Goal: Use online tool/utility

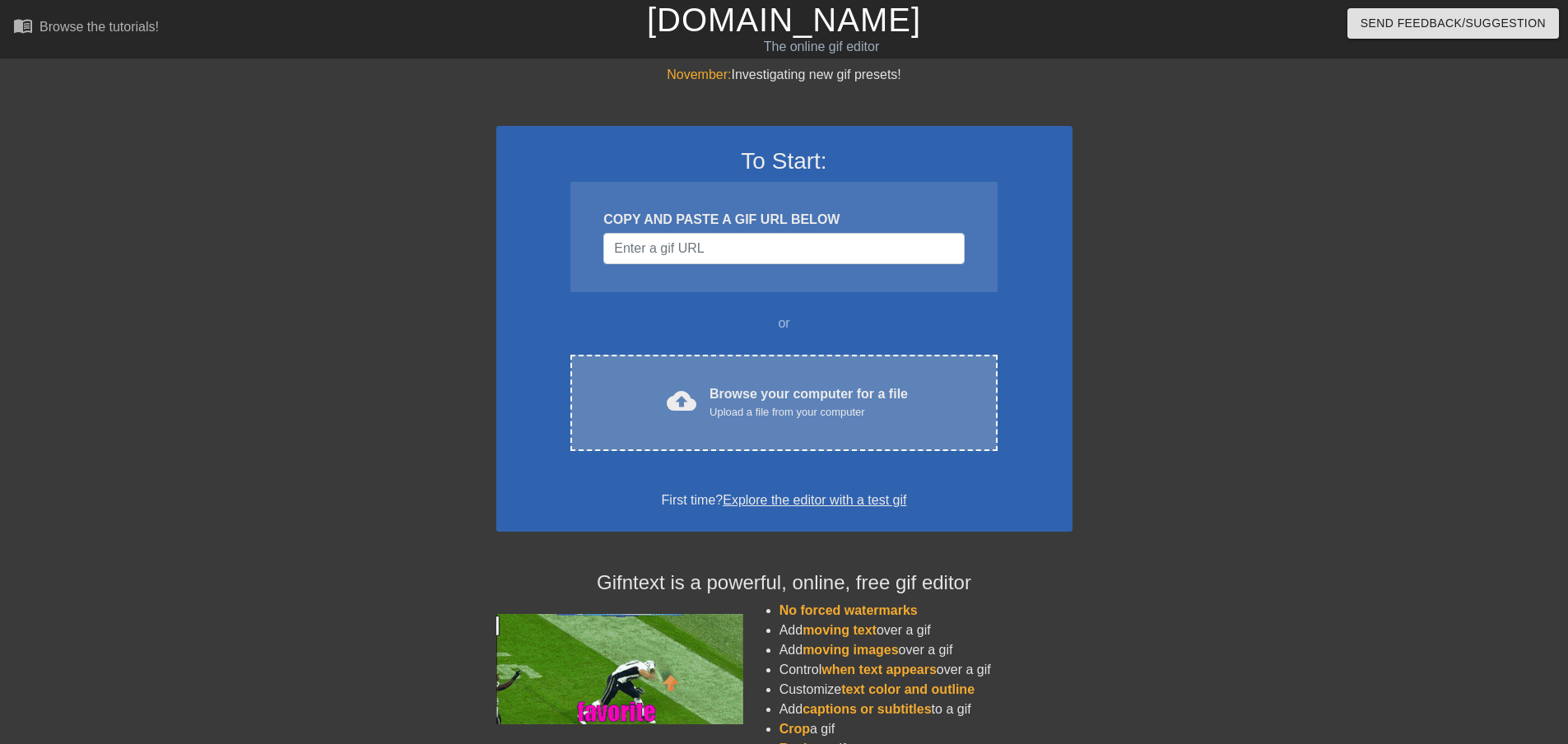
click at [794, 399] on div "Browse your computer for a file Upload a file from your computer" at bounding box center [808, 402] width 199 height 36
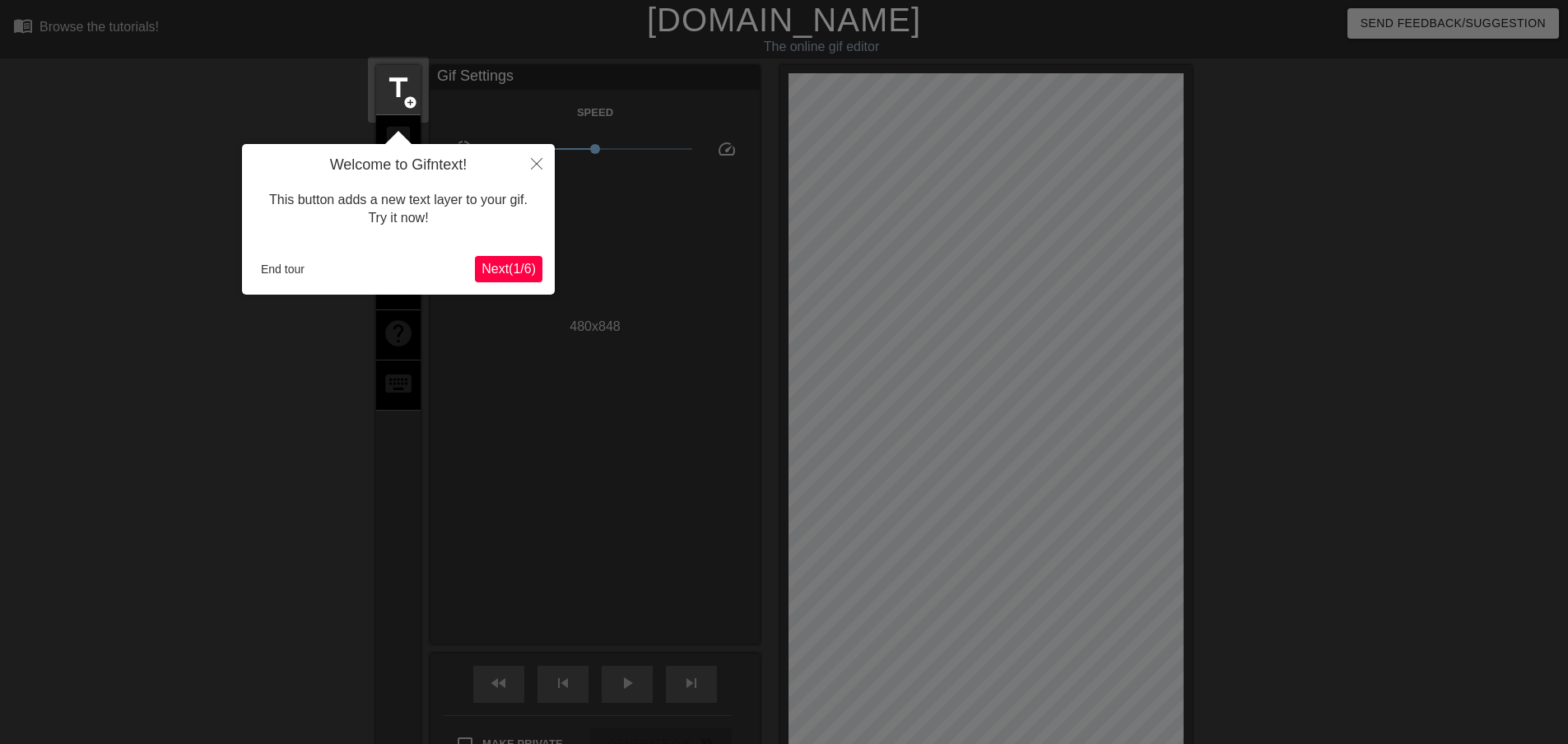
scroll to position [41, 0]
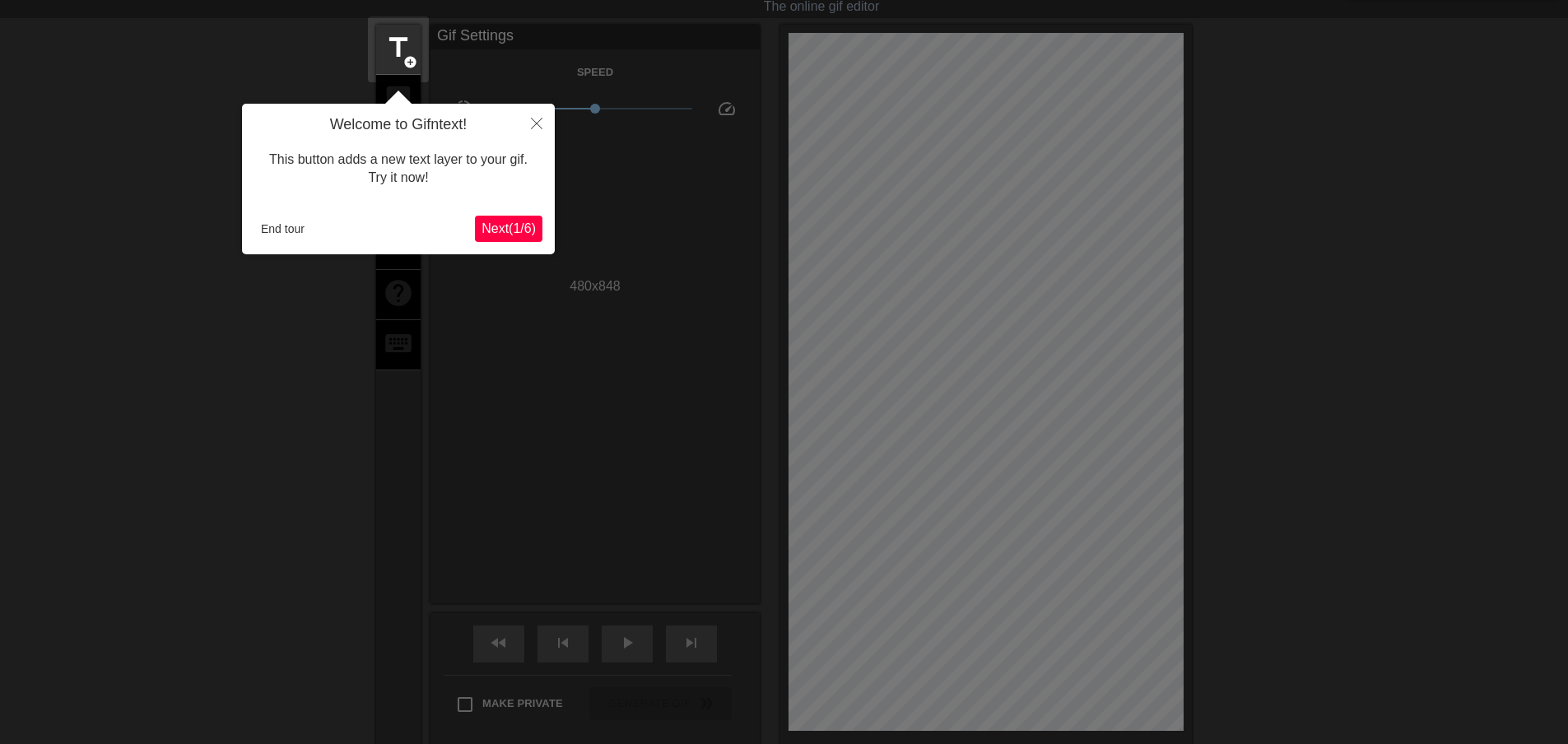
click at [1112, 437] on div at bounding box center [784, 446] width 1568 height 974
click at [281, 229] on button "End tour" at bounding box center [282, 228] width 56 height 25
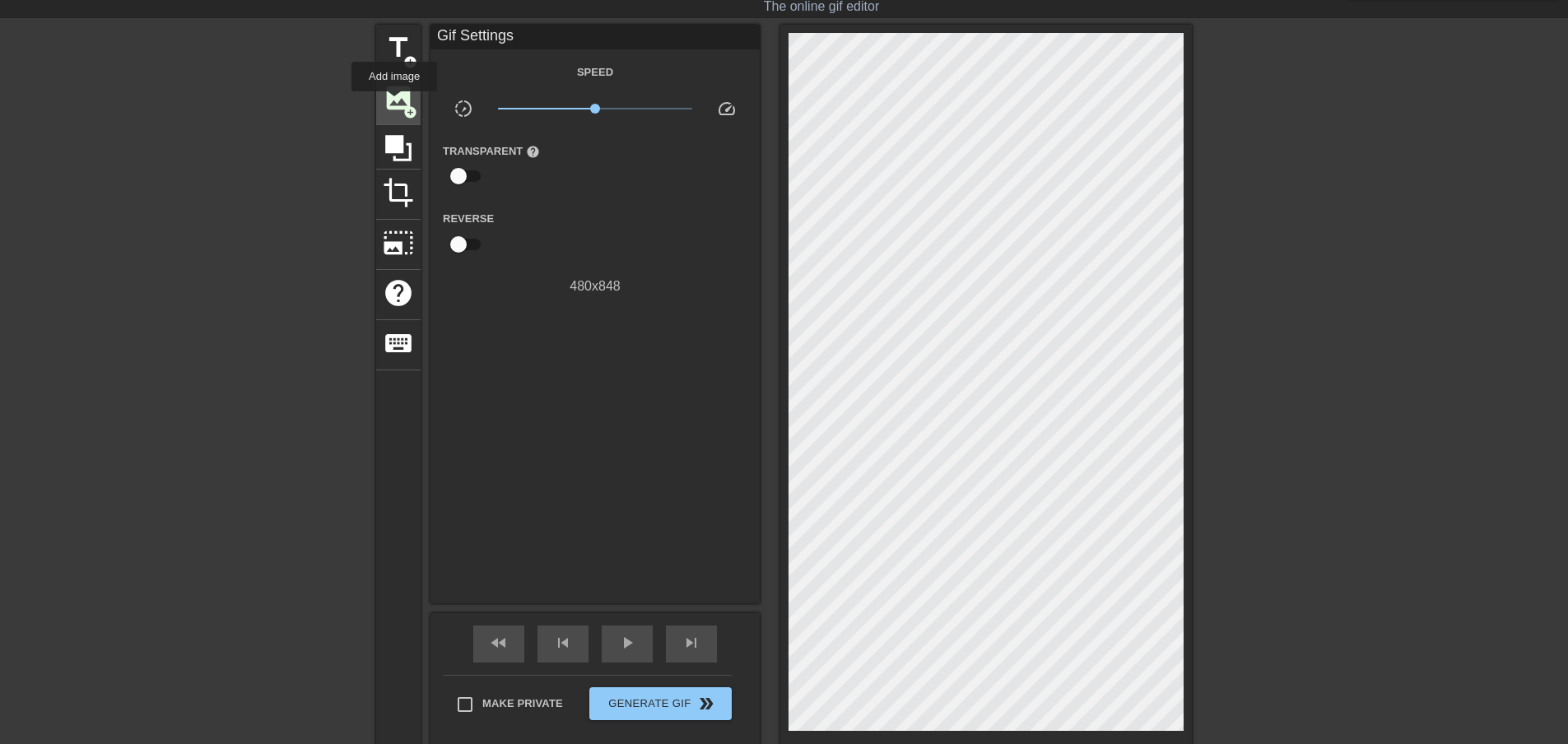
click at [394, 103] on span "image" at bounding box center [398, 98] width 31 height 31
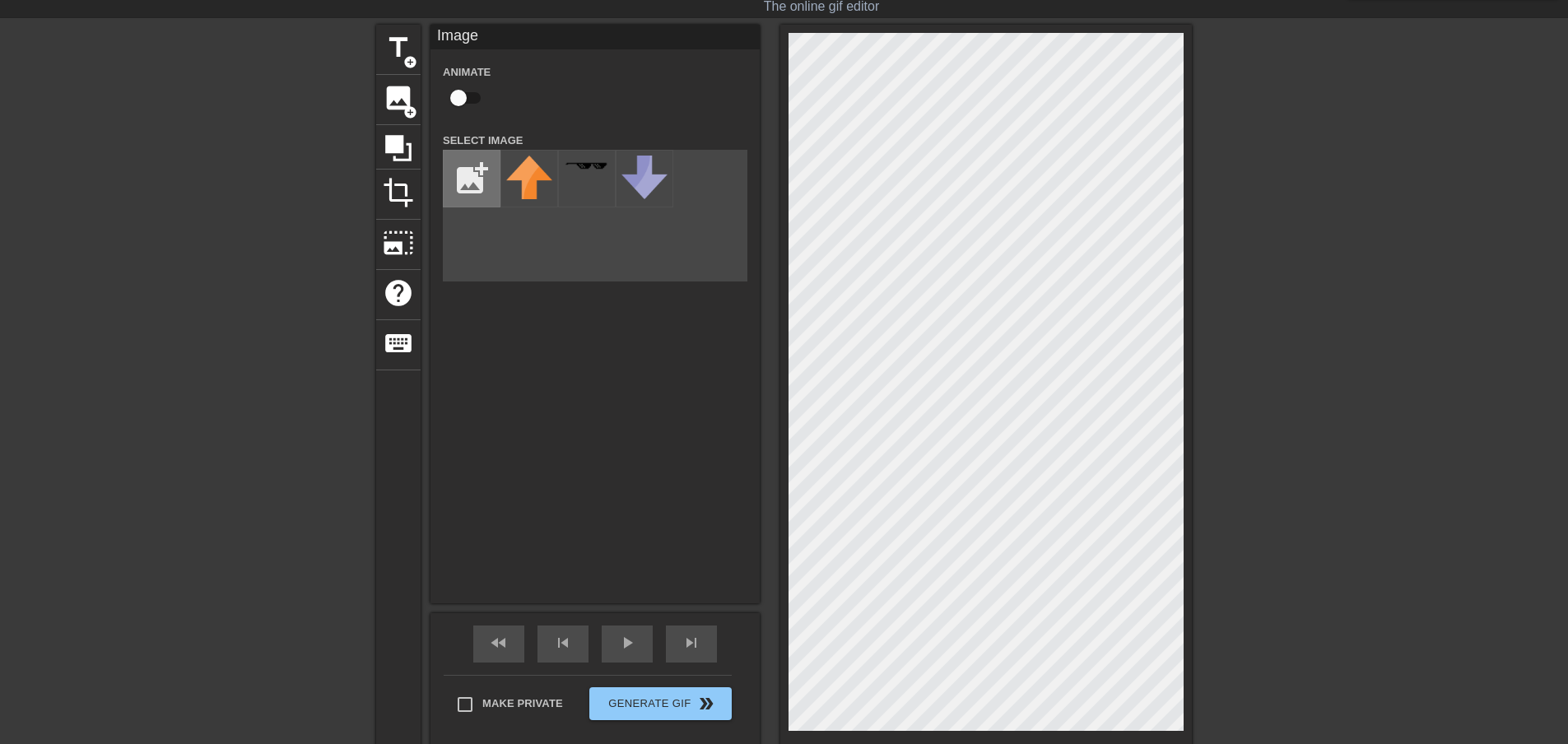
click at [457, 173] on input "file" at bounding box center [472, 178] width 56 height 56
type input "C:\fakepath\lol.jpg"
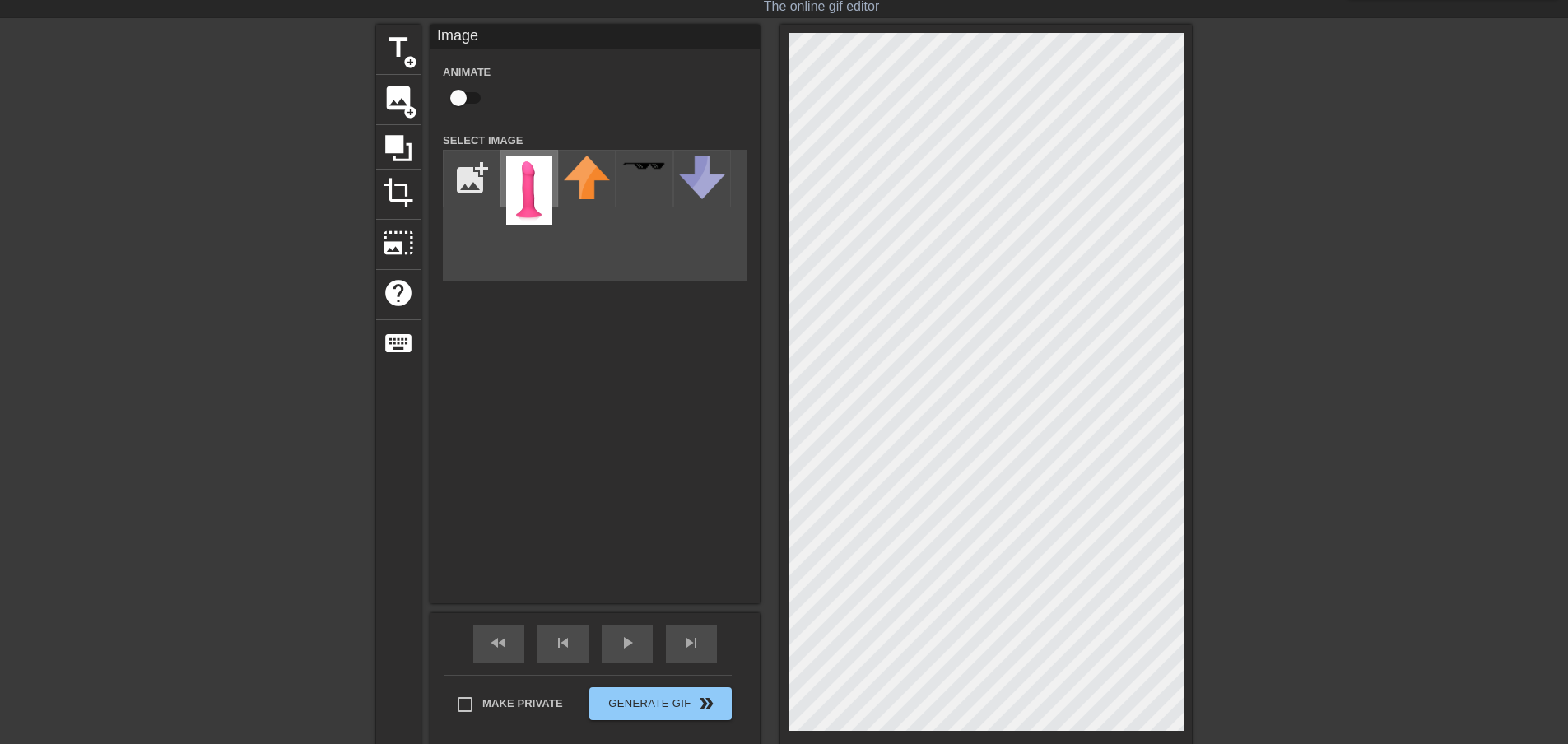
click at [534, 198] on img at bounding box center [529, 189] width 46 height 69
click at [707, 494] on div "Image Animate Select Image add_photo_alternate" at bounding box center [595, 314] width 329 height 579
click at [402, 143] on icon at bounding box center [398, 148] width 26 height 26
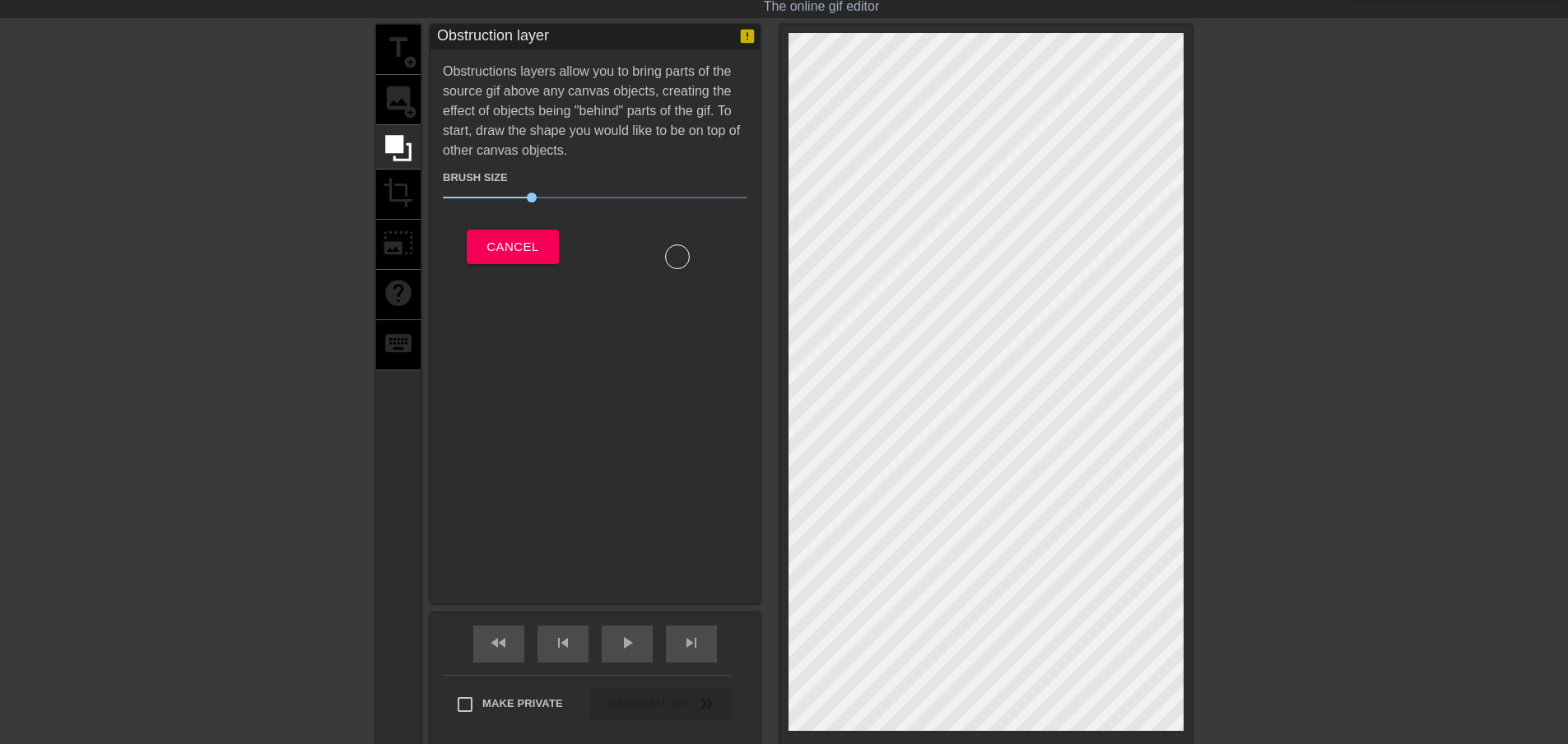
click at [398, 49] on div "title add_circle image add_circle crop photo_size_select_large help keyboard" at bounding box center [398, 385] width 44 height 722
click at [508, 236] on span "Cancel" at bounding box center [512, 246] width 52 height 21
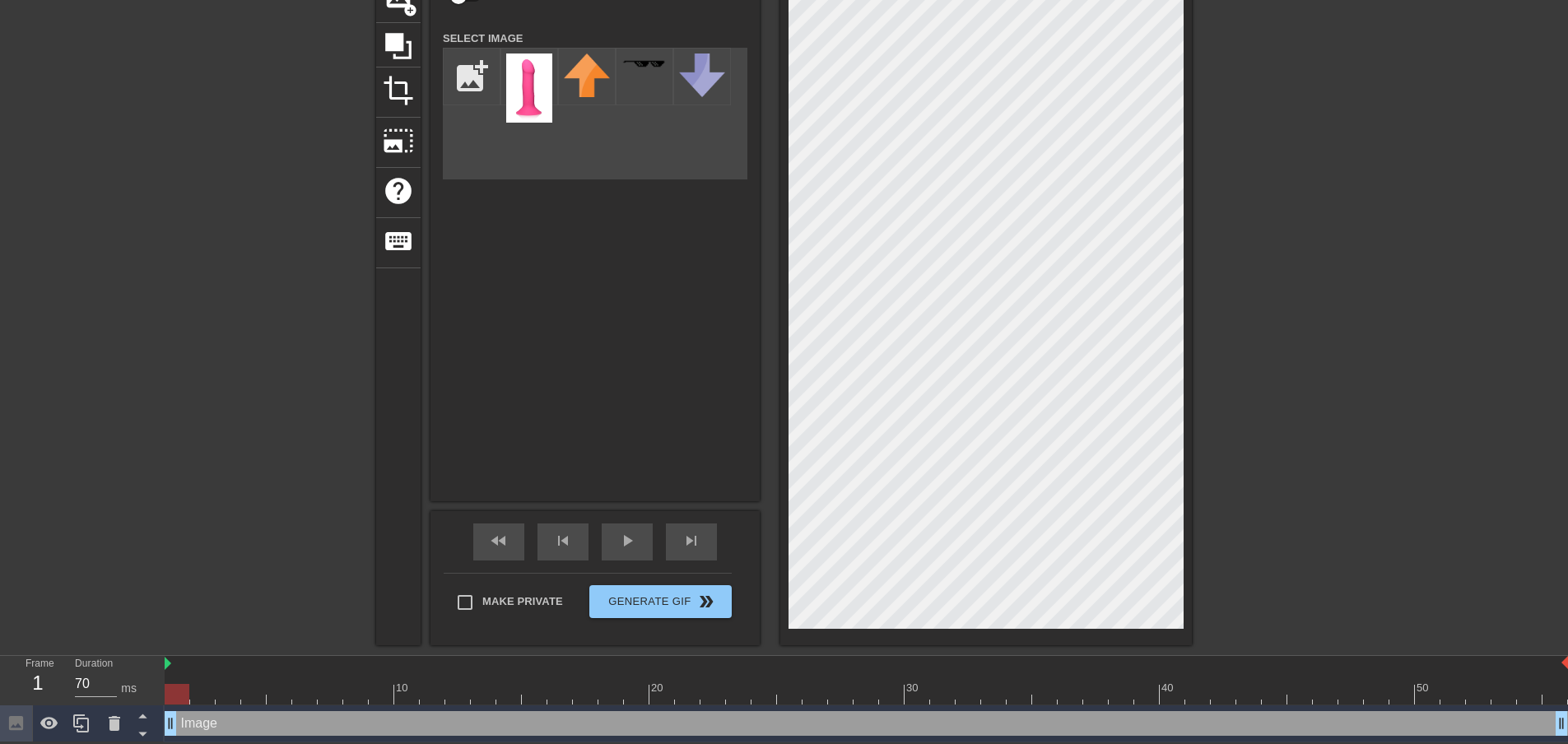
click at [1312, 430] on div "title add_circle image add_circle crop photo_size_select_large help keyboard Im…" at bounding box center [784, 283] width 1568 height 722
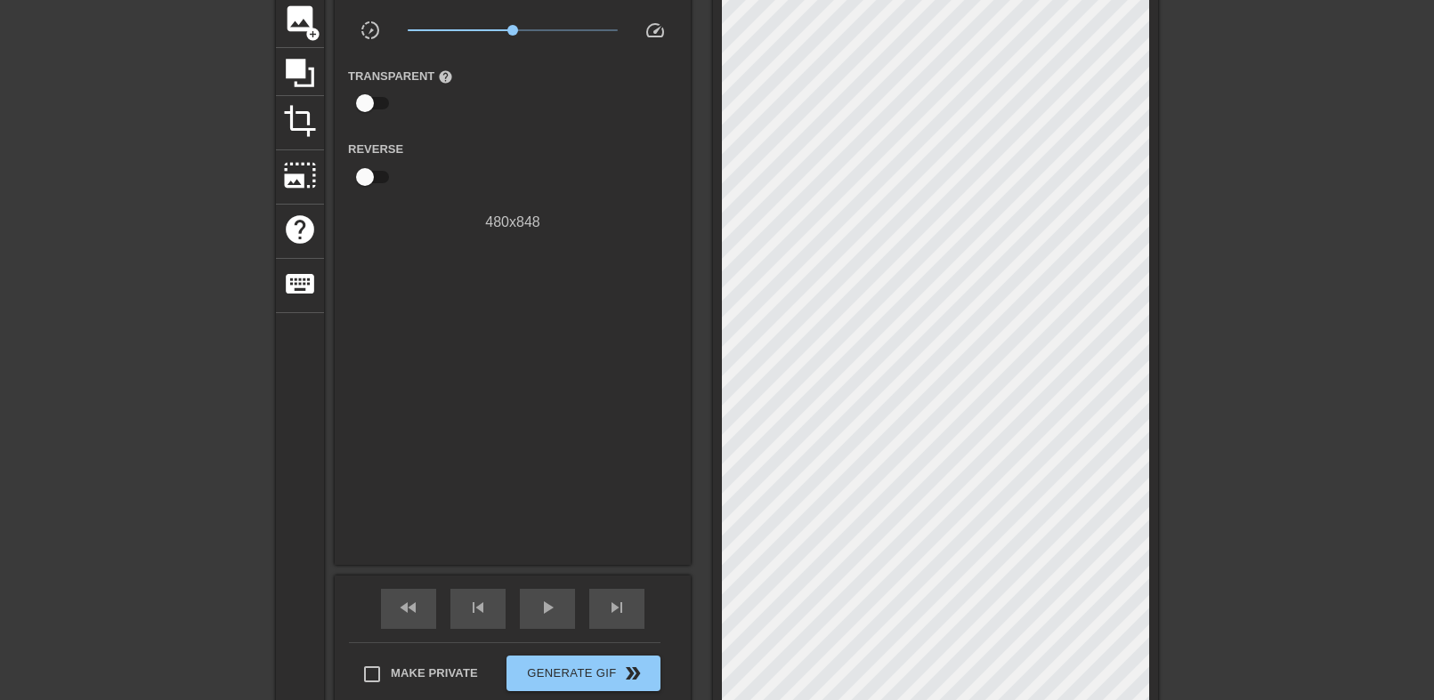
scroll to position [270, 0]
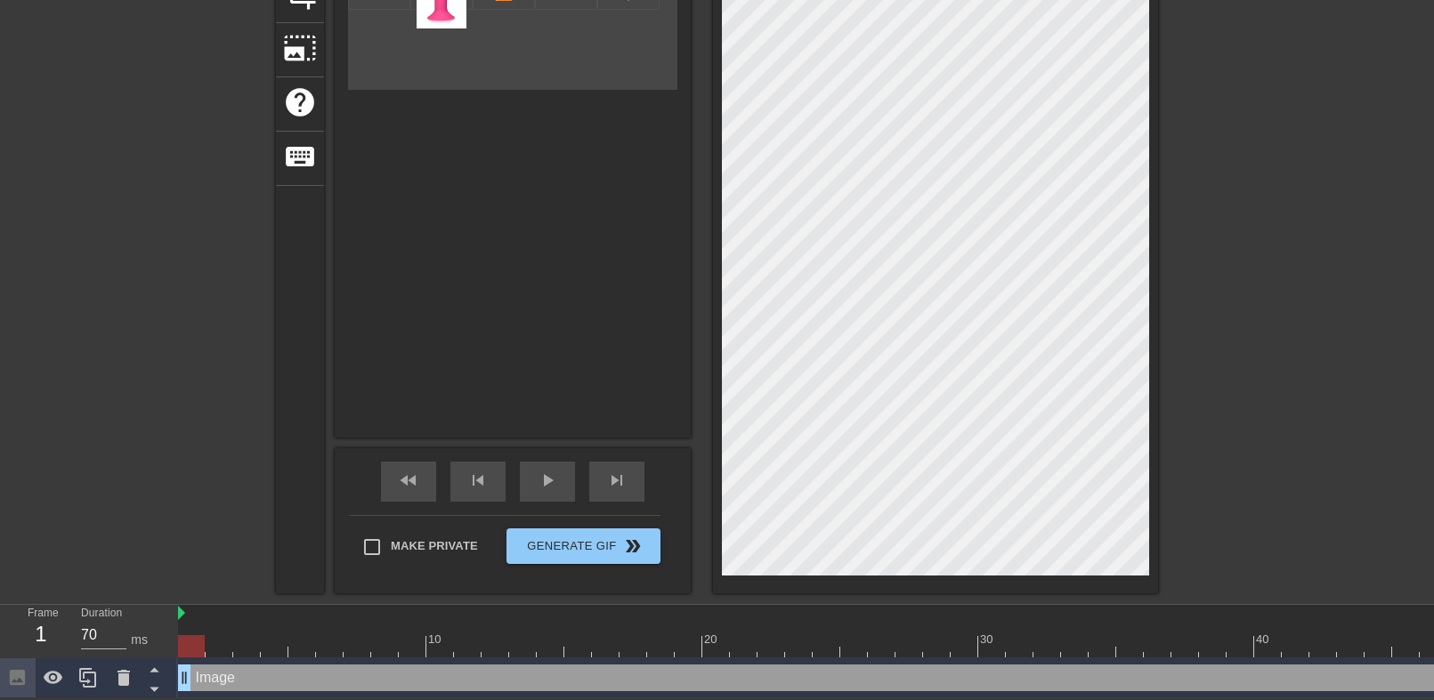
click at [1149, 594] on div "menu_book Browse the tutorials! [DOMAIN_NAME] The online gif editor Send Feedba…" at bounding box center [717, 220] width 1434 height 957
drag, startPoint x: 1033, startPoint y: 571, endPoint x: 1271, endPoint y: 431, distance: 275.7
click at [1267, 436] on div "title add_circle image add_circle crop photo_size_select_large help keyboard Im…" at bounding box center [717, 202] width 1434 height 781
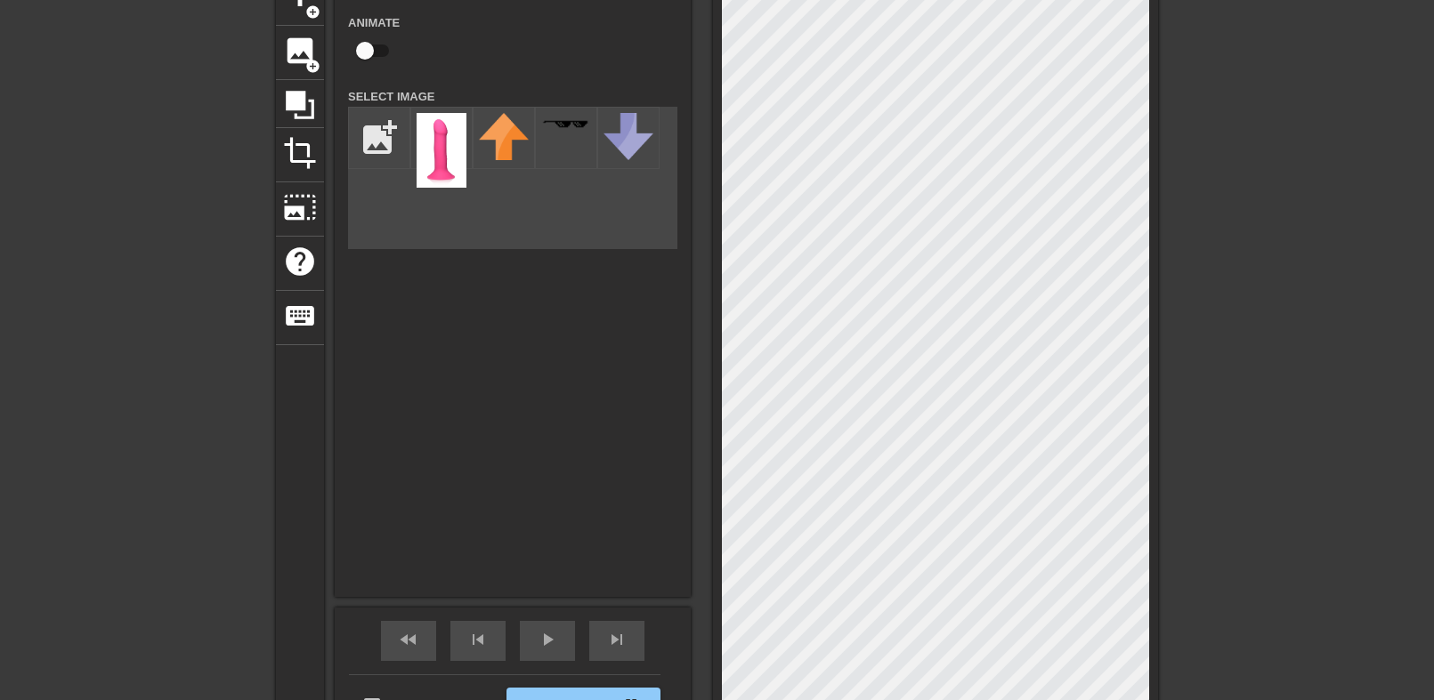
scroll to position [92, 0]
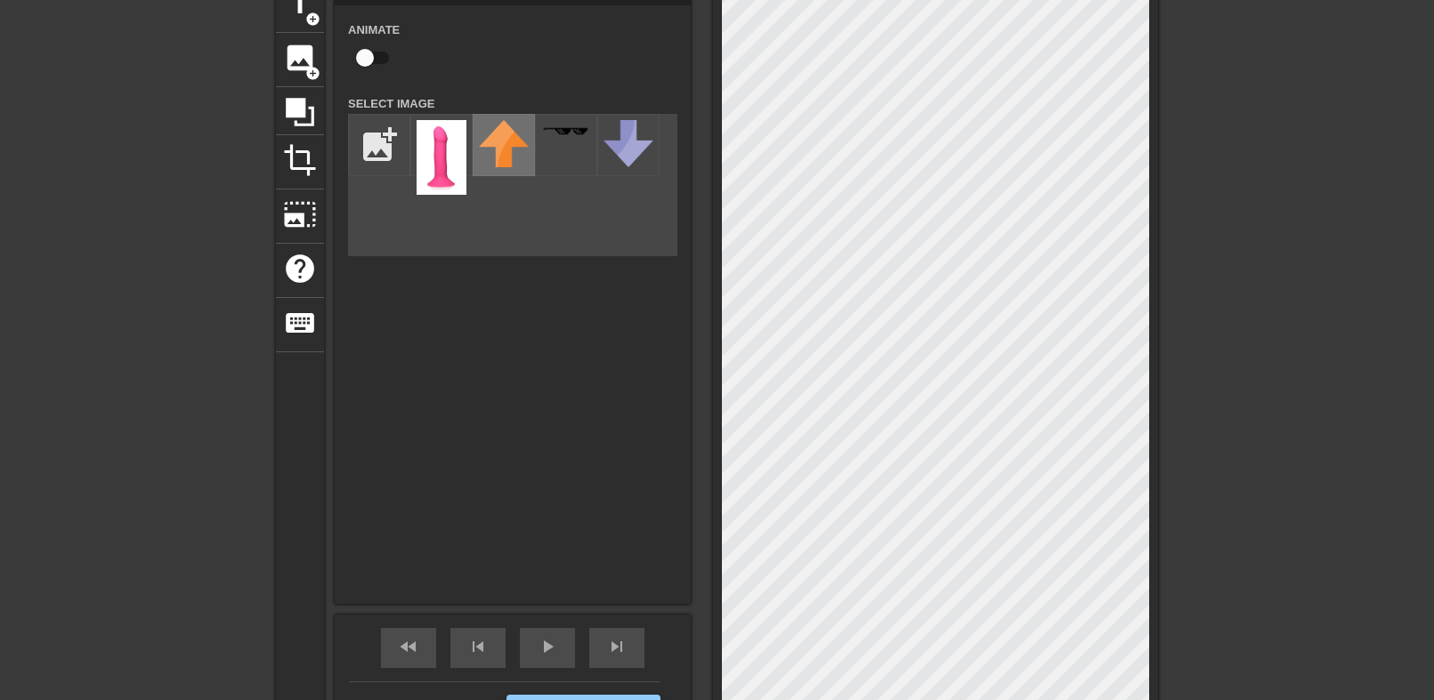
click at [496, 145] on img at bounding box center [504, 143] width 50 height 47
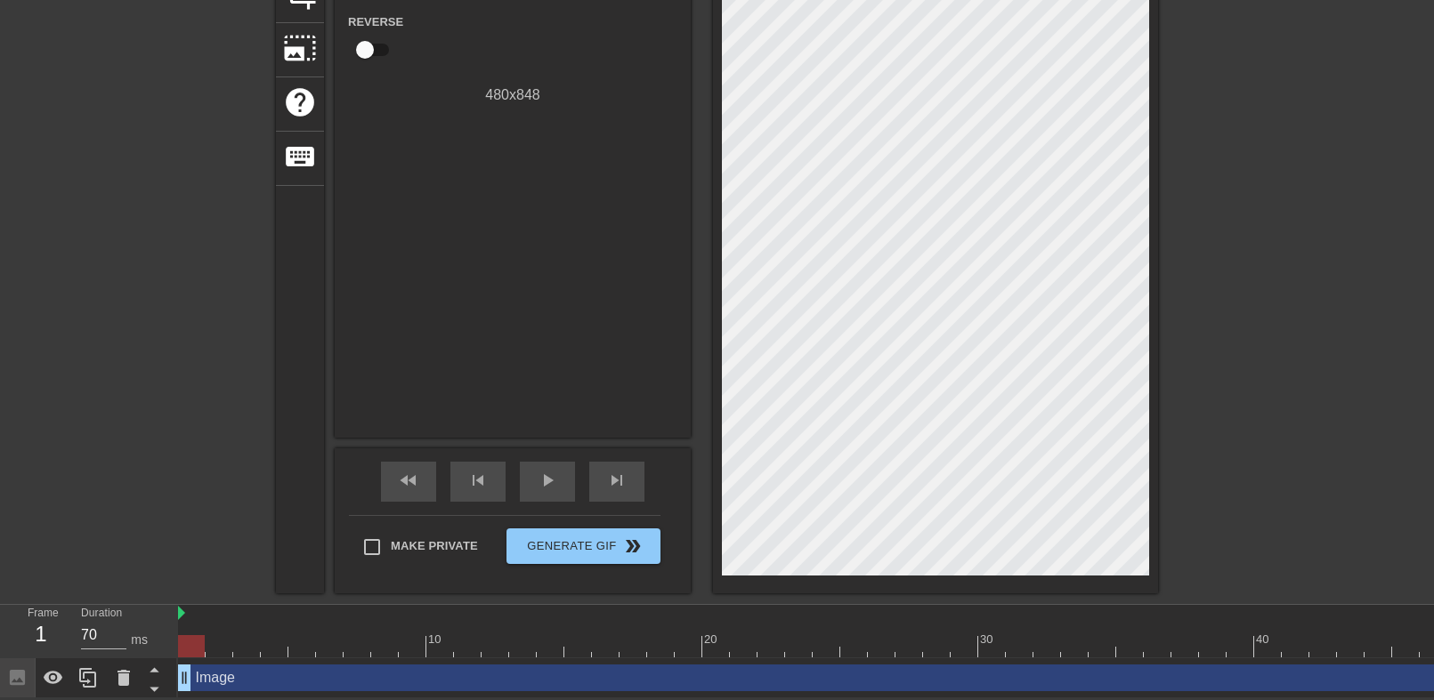
click at [1257, 416] on div "title add_circle image add_circle crop photo_size_select_large help keyboard Gi…" at bounding box center [717, 202] width 1434 height 781
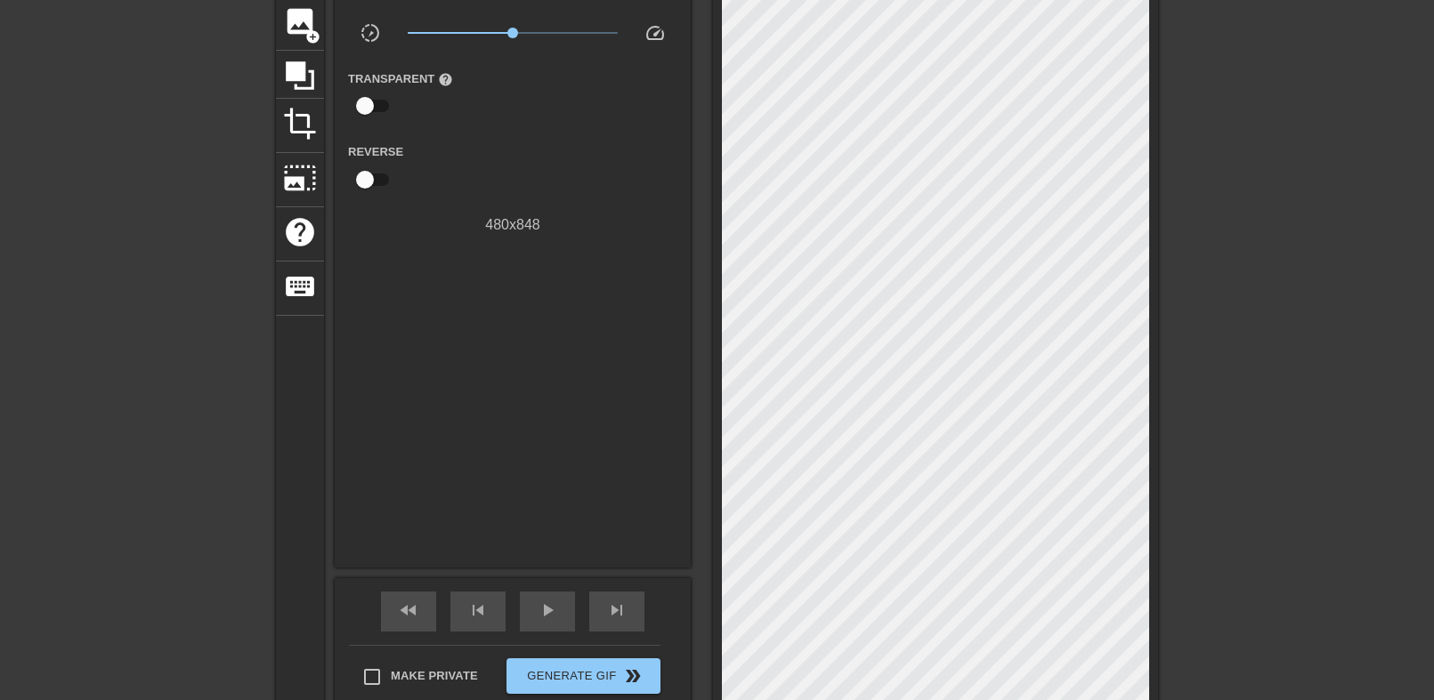
scroll to position [178, 0]
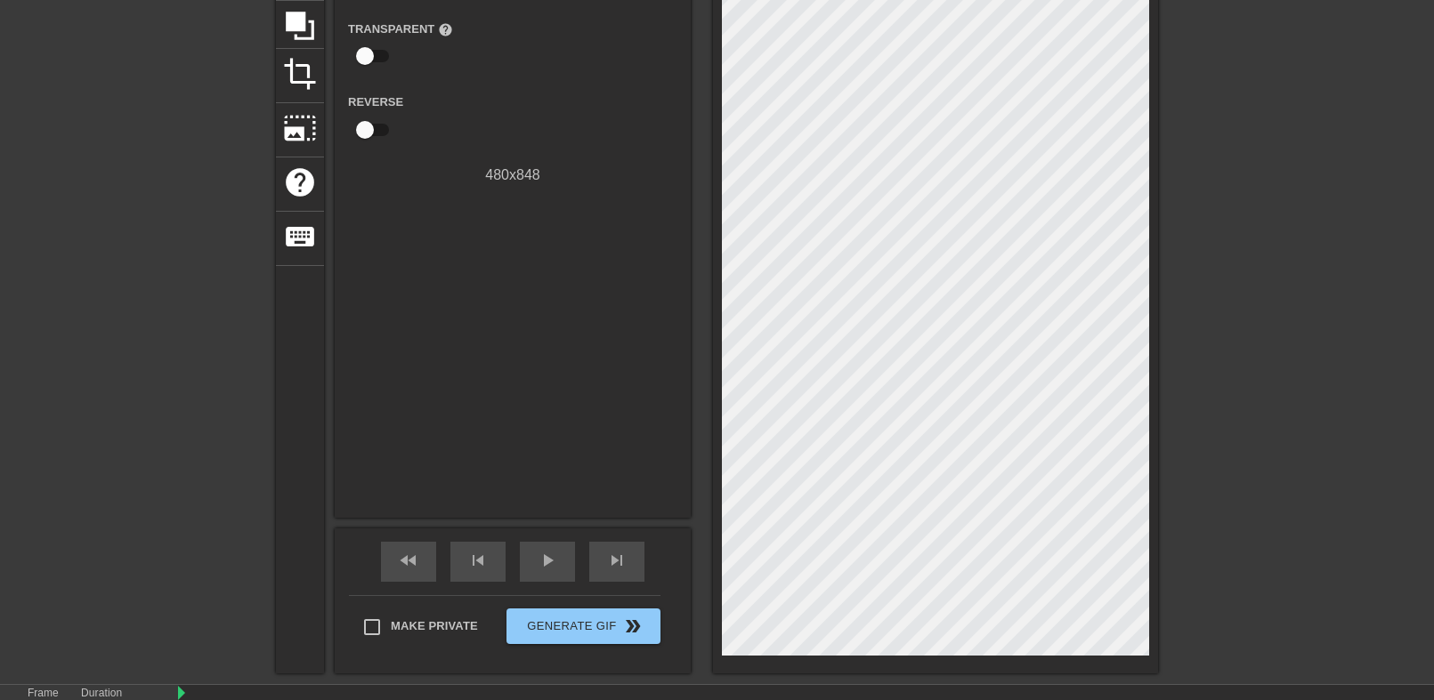
click at [554, 326] on div "Gif Settings Speed slow_motion_video x1.00 speed Transparent help Reverse 480 x…" at bounding box center [513, 205] width 356 height 626
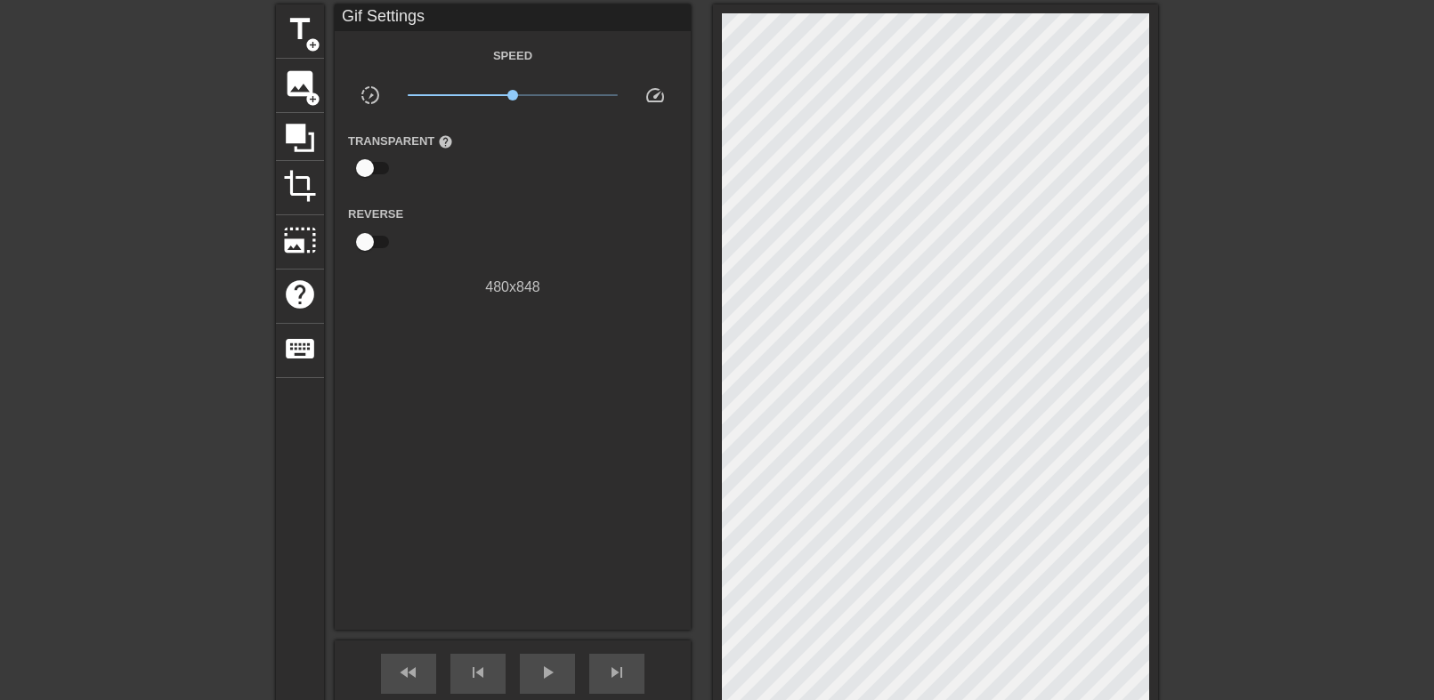
scroll to position [0, 0]
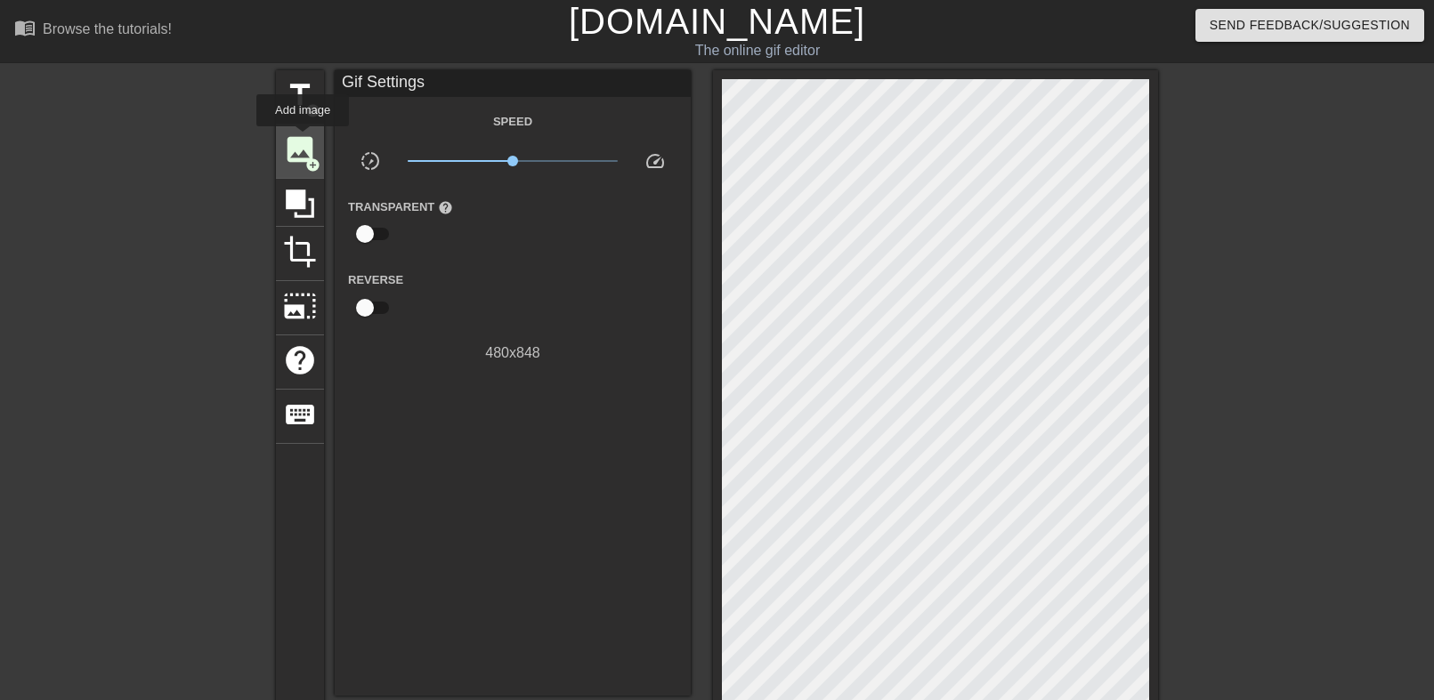
click at [303, 139] on span "image" at bounding box center [300, 150] width 34 height 34
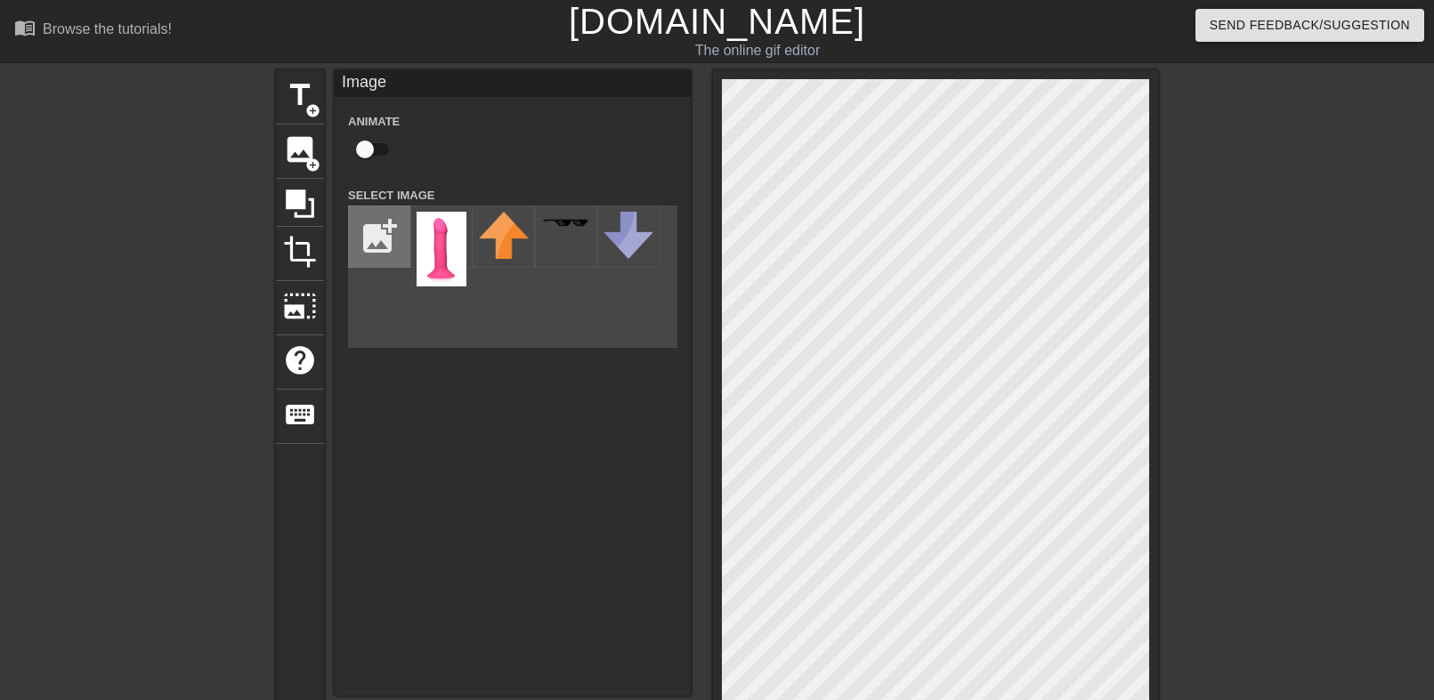
click at [380, 227] on input "file" at bounding box center [379, 237] width 61 height 61
type input "C:\fakepath\loool.jpg"
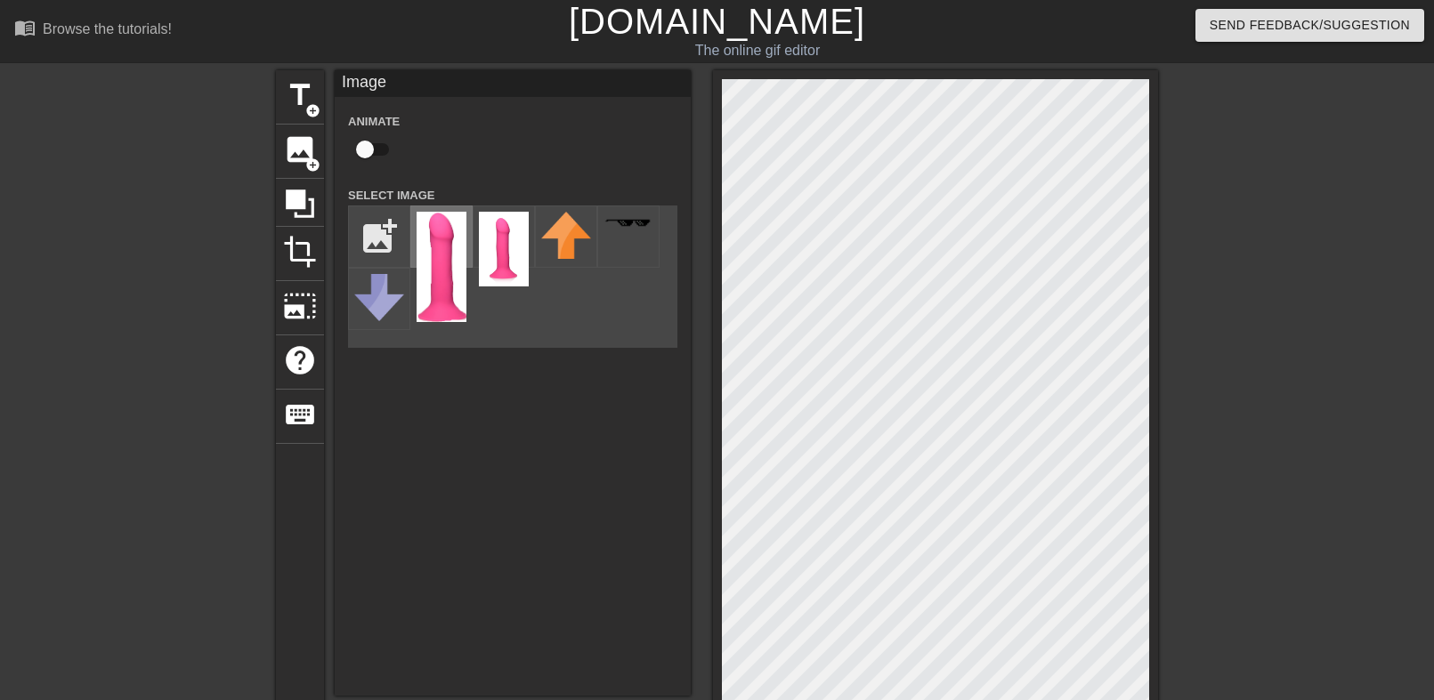
click at [446, 250] on img at bounding box center [442, 267] width 50 height 110
click at [374, 149] on input "checkbox" at bounding box center [364, 150] width 101 height 34
checkbox input "true"
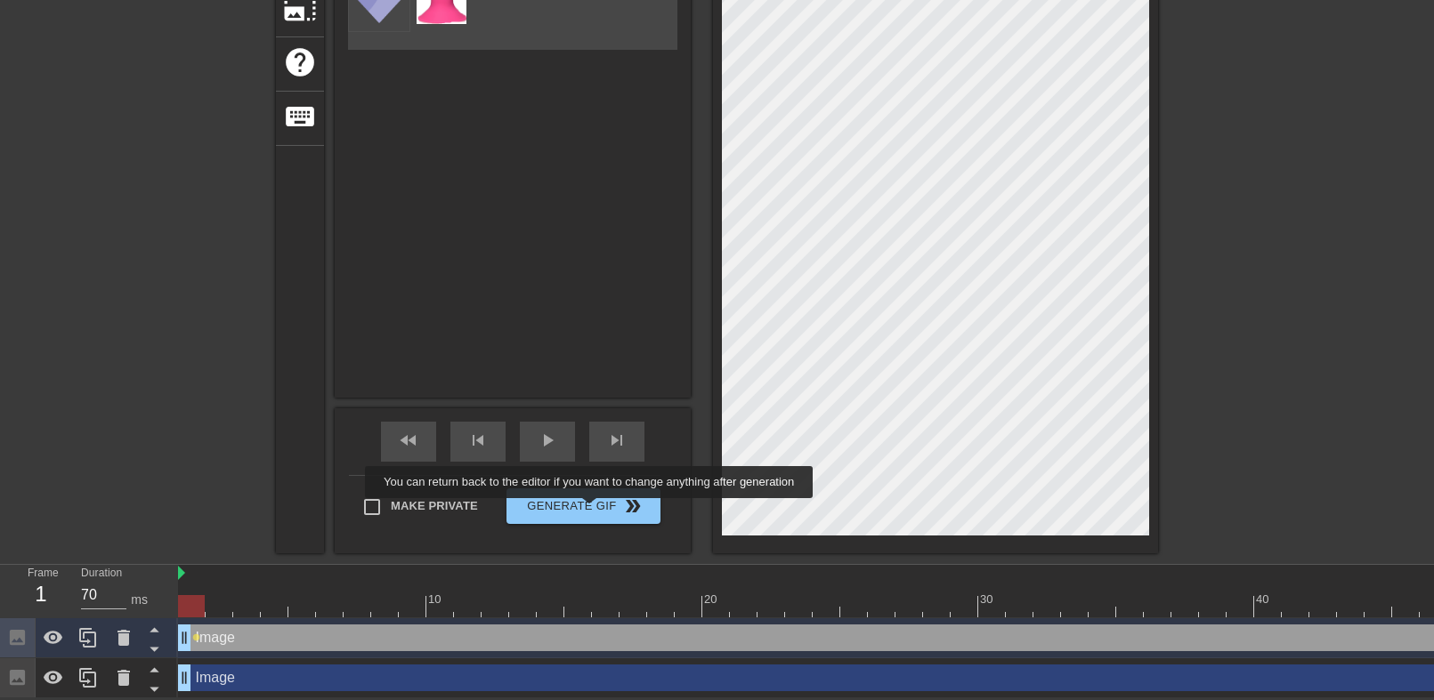
scroll to position [221, 0]
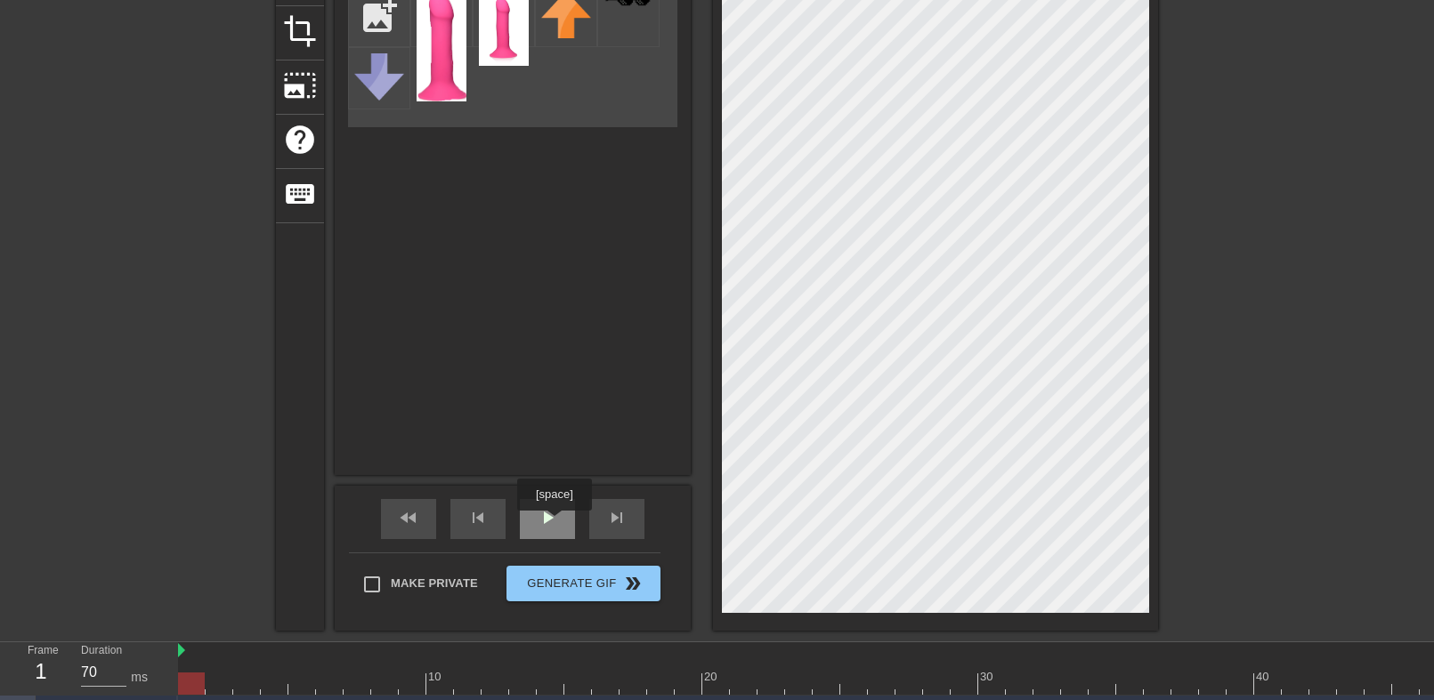
click at [554, 523] on span "play_arrow" at bounding box center [547, 517] width 21 height 21
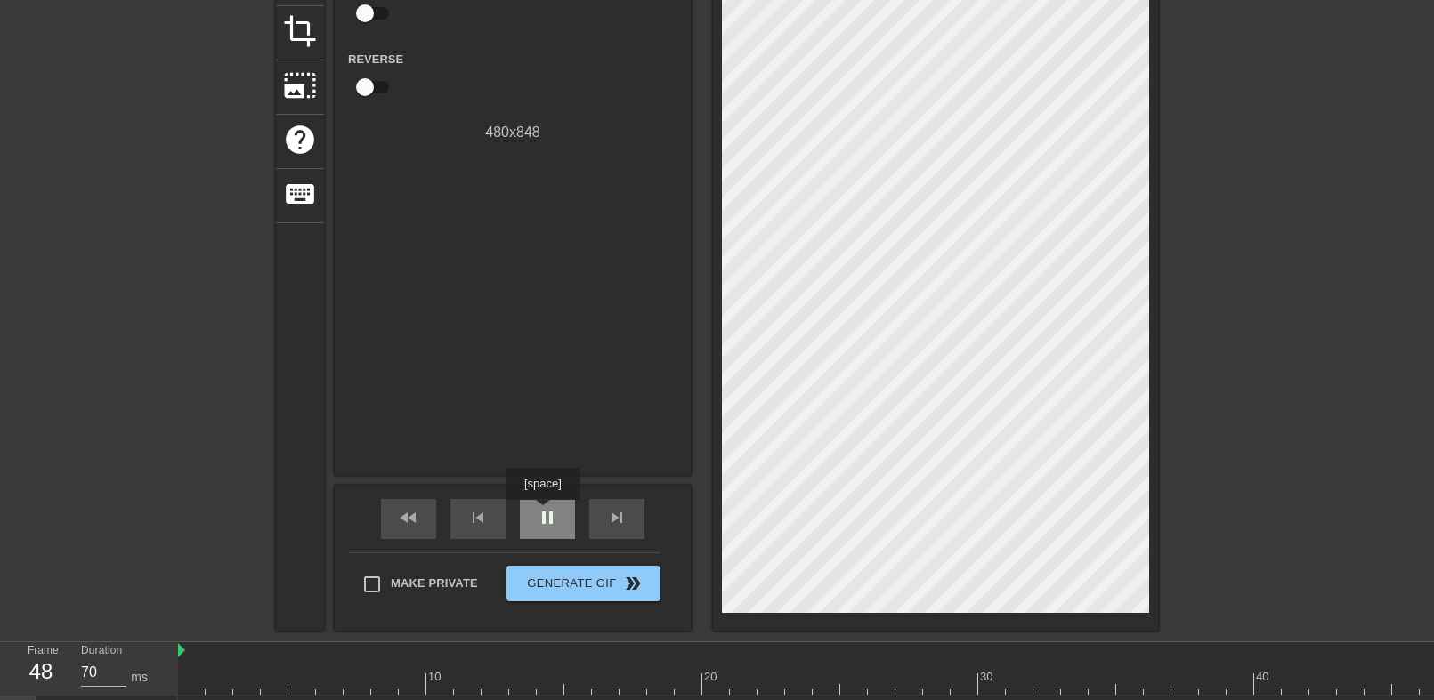
drag, startPoint x: 544, startPoint y: 513, endPoint x: 558, endPoint y: 509, distance: 14.7
click at [544, 510] on span "pause" at bounding box center [547, 517] width 21 height 21
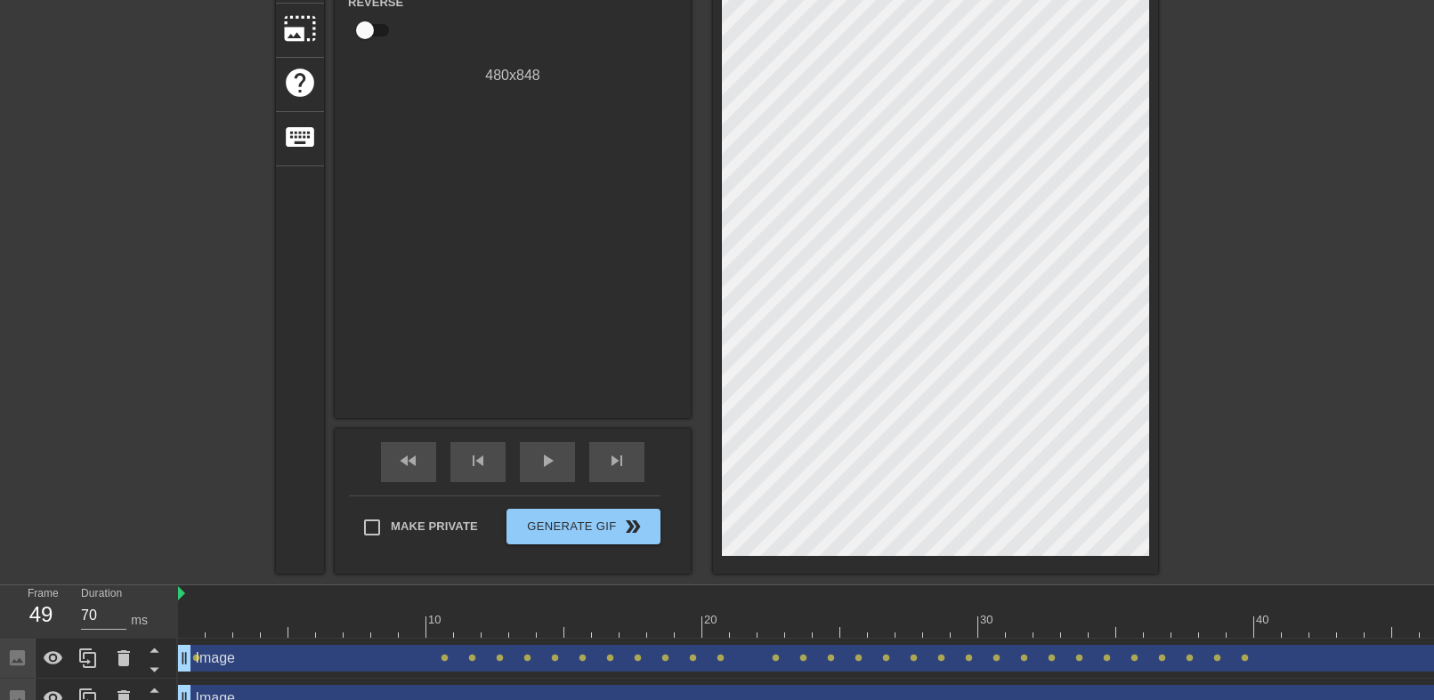
scroll to position [310, 0]
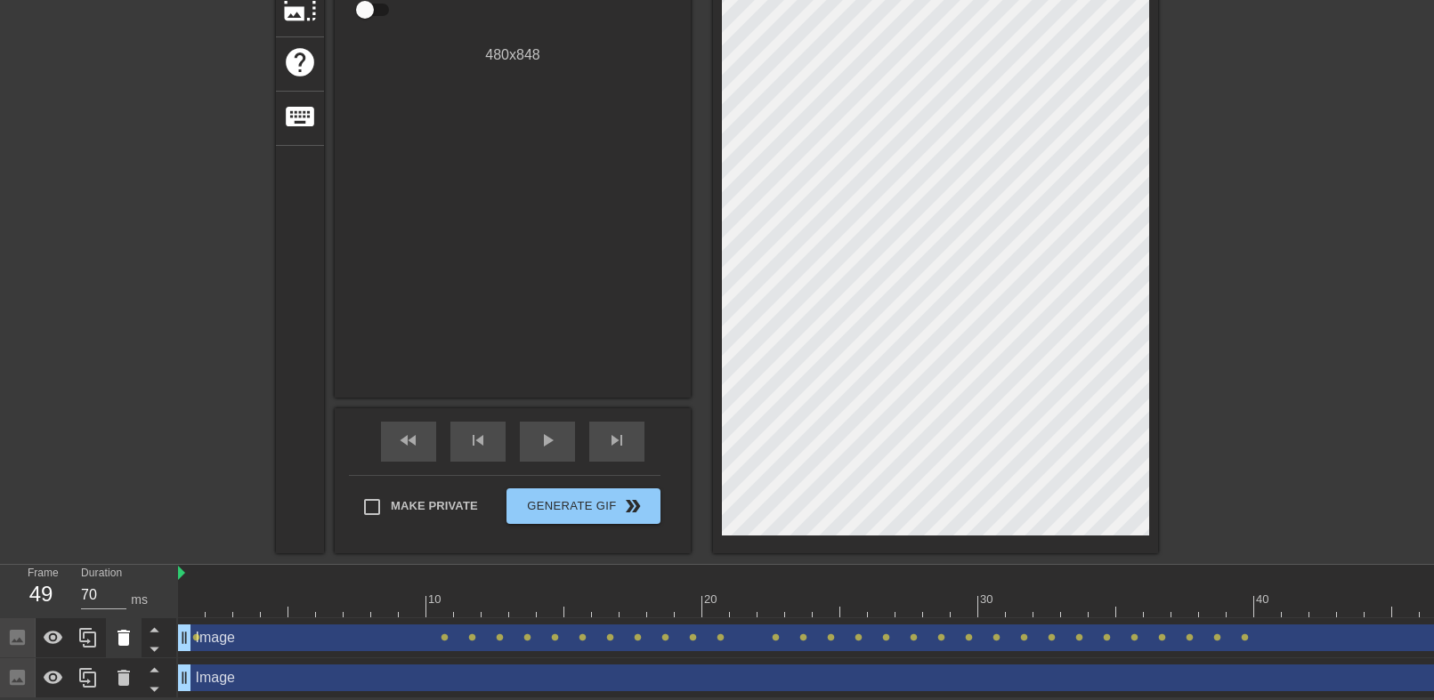
click at [117, 628] on icon at bounding box center [123, 638] width 21 height 21
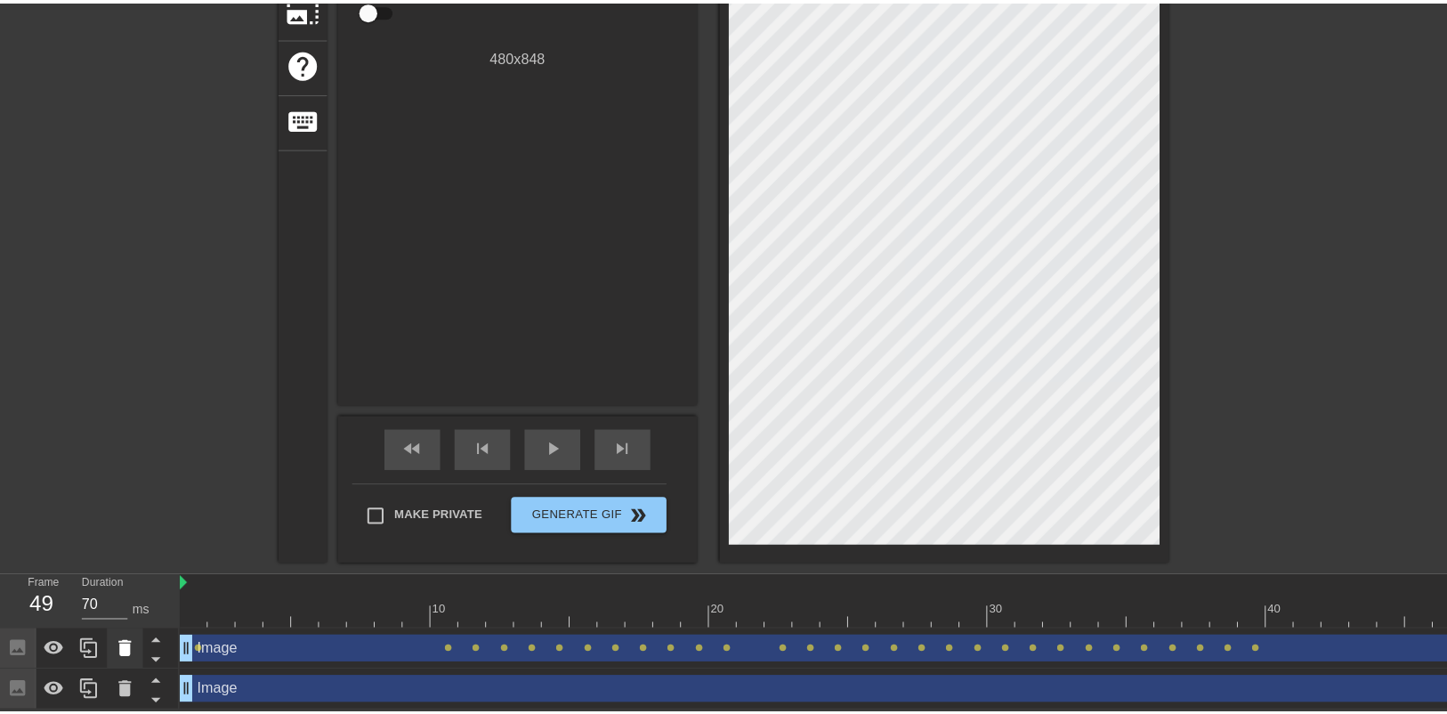
scroll to position [296, 0]
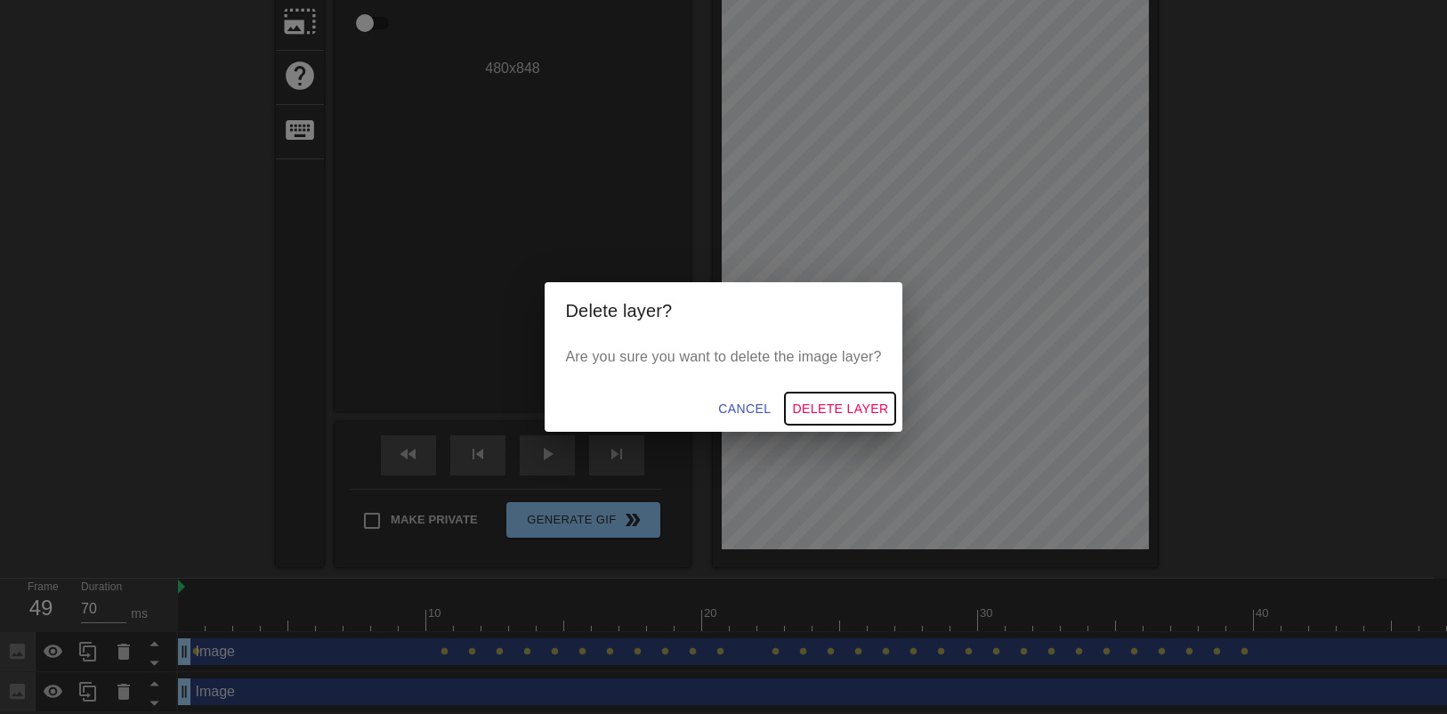
click at [844, 412] on span "Delete Layer" at bounding box center [840, 409] width 96 height 22
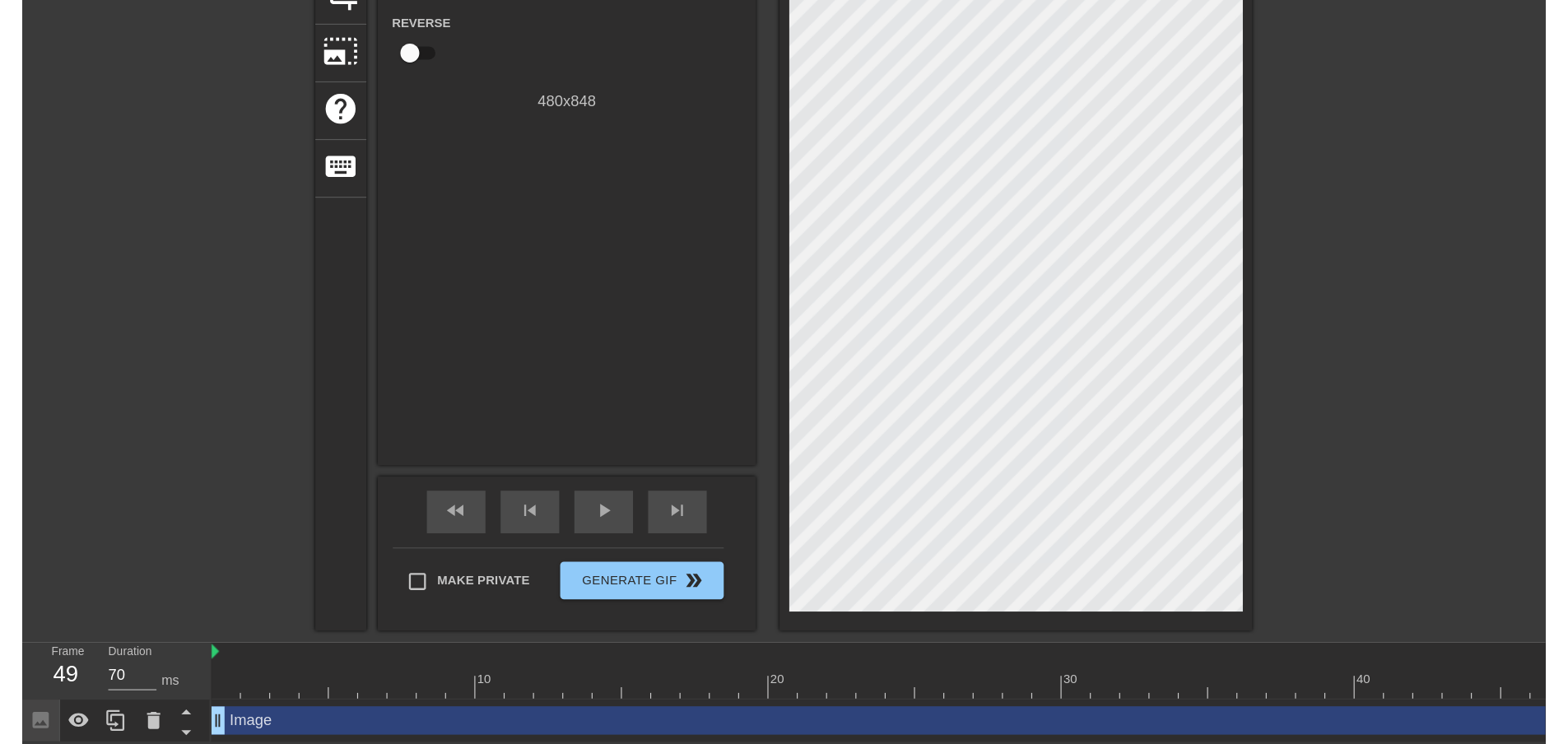
scroll to position [144, 0]
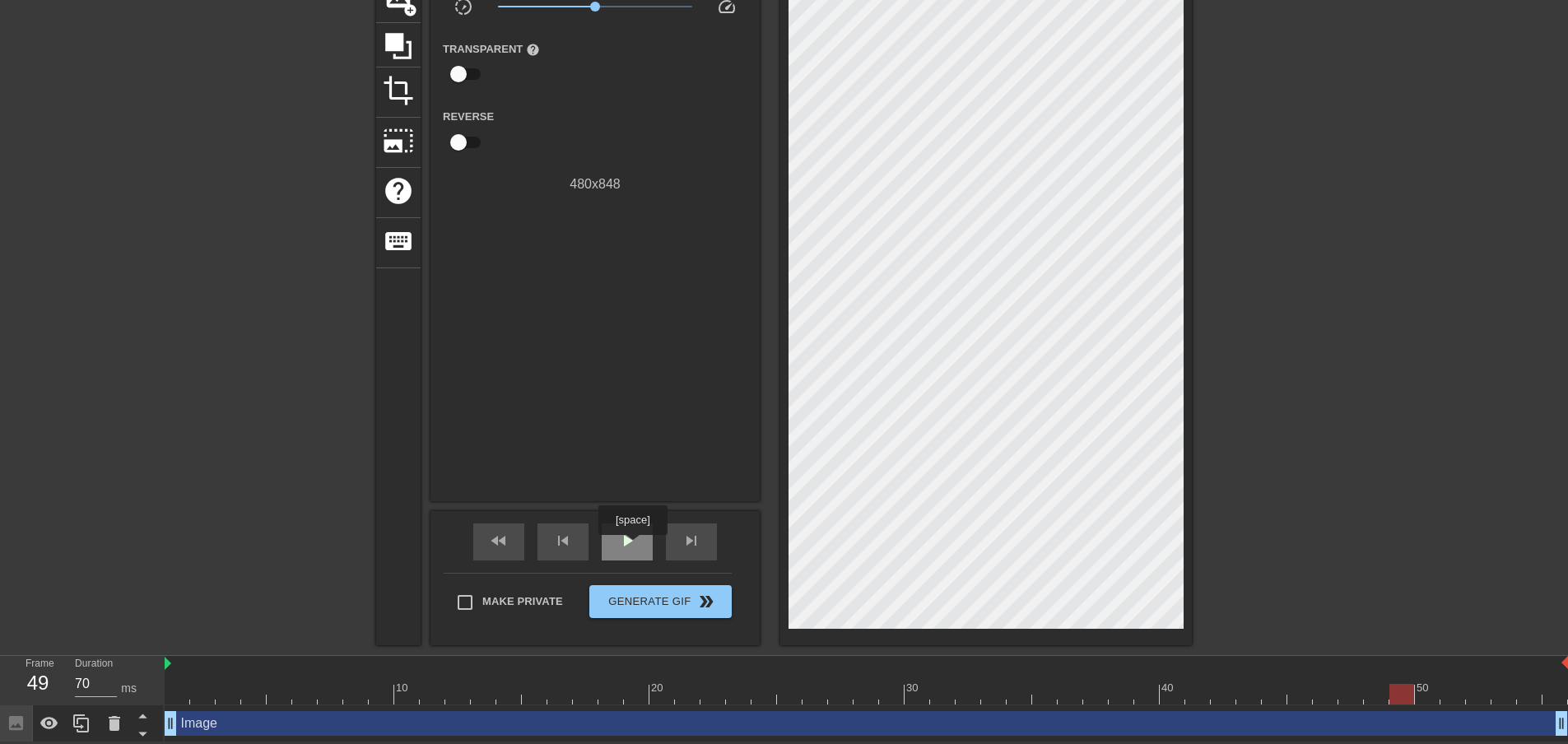
click at [620, 546] on span "play_arrow" at bounding box center [627, 540] width 19 height 19
click at [629, 541] on span "pause" at bounding box center [627, 540] width 19 height 19
drag, startPoint x: 93, startPoint y: 681, endPoint x: 52, endPoint y: 682, distance: 41.0
click at [52, 682] on div "Frame 10 Duration 70 ms" at bounding box center [87, 679] width 148 height 48
click at [209, 520] on div "title add_circle image add_circle crop photo_size_select_large help keyboard Gi…" at bounding box center [784, 283] width 1568 height 722
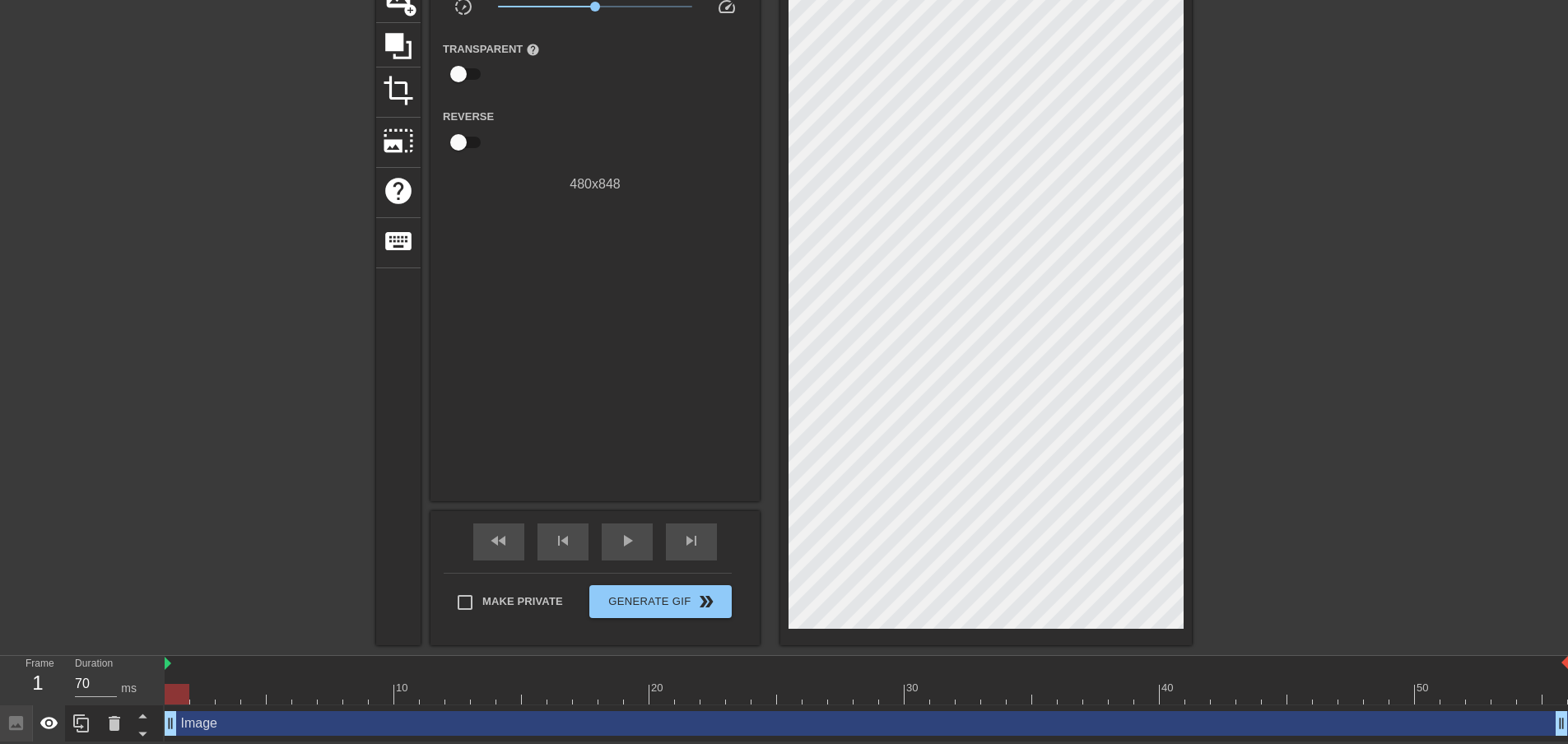
drag, startPoint x: 169, startPoint y: 724, endPoint x: 33, endPoint y: 724, distance: 136.0
click at [0, 735] on div "Frame 1 Duration 70 ms 10 20 30 40 50 Image drag_handle drag_handle" at bounding box center [784, 698] width 1568 height 86
click at [181, 555] on div "title add_circle image add_circle crop photo_size_select_large help keyboard Gi…" at bounding box center [784, 283] width 1568 height 722
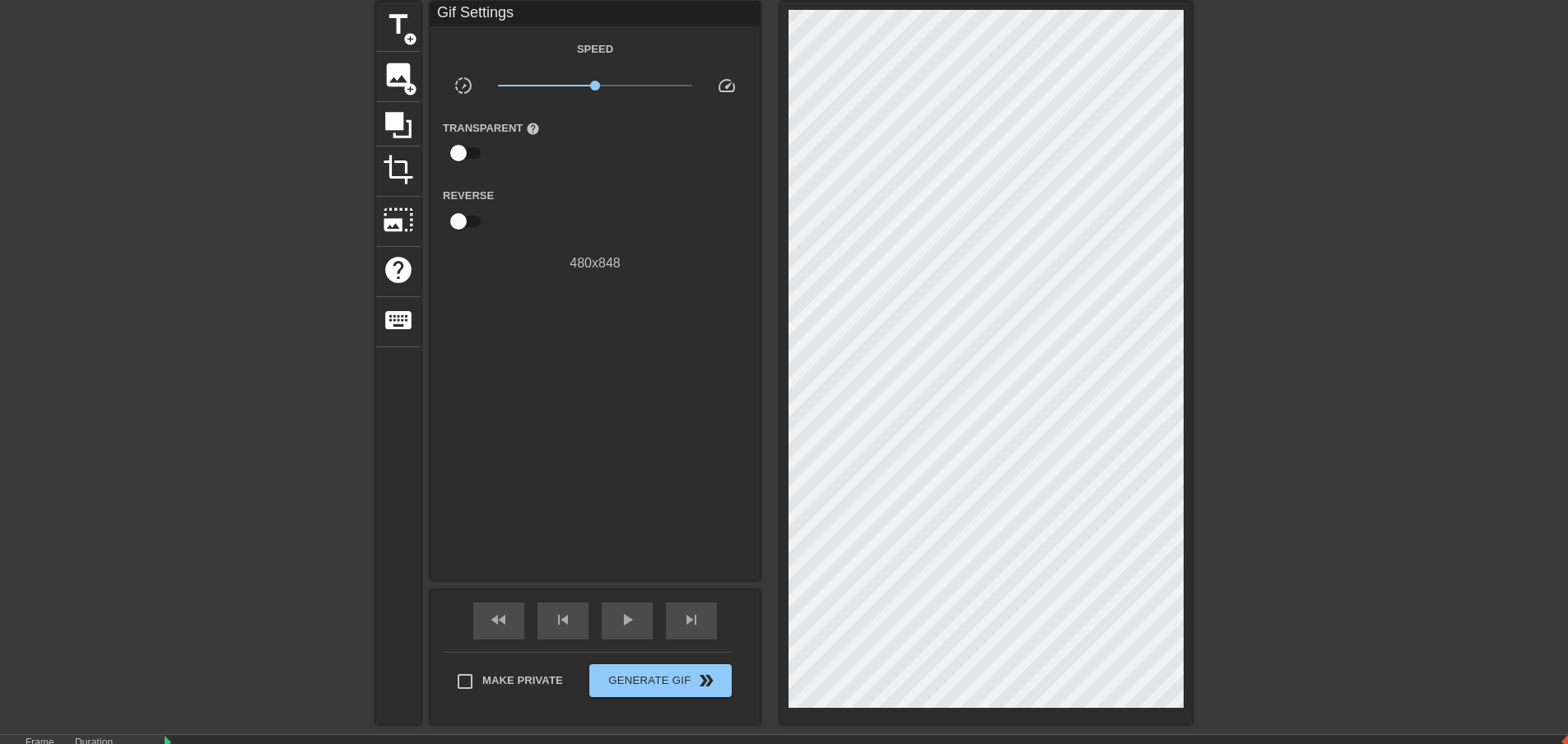
scroll to position [0, 0]
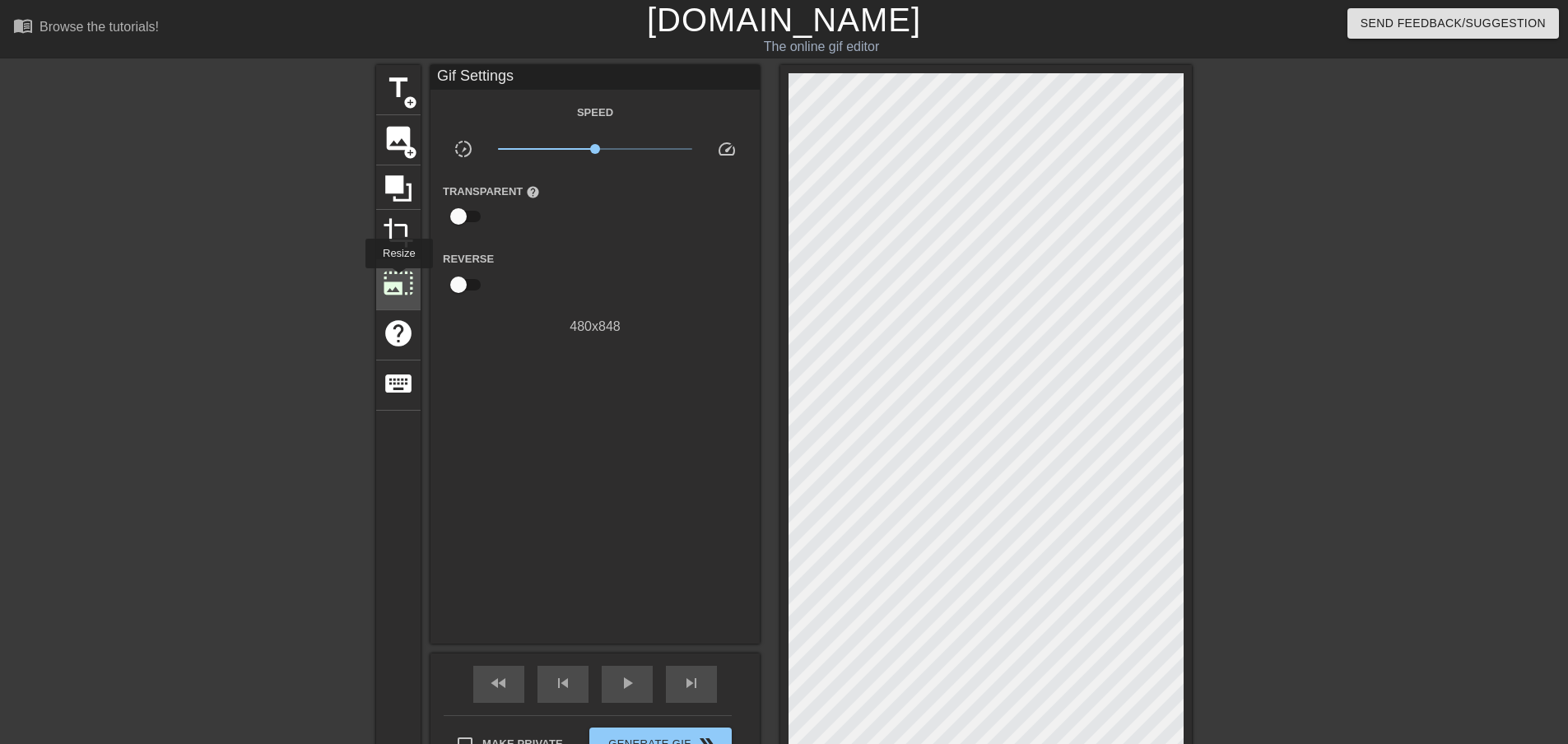
click at [398, 280] on span "photo_size_select_large" at bounding box center [398, 283] width 31 height 31
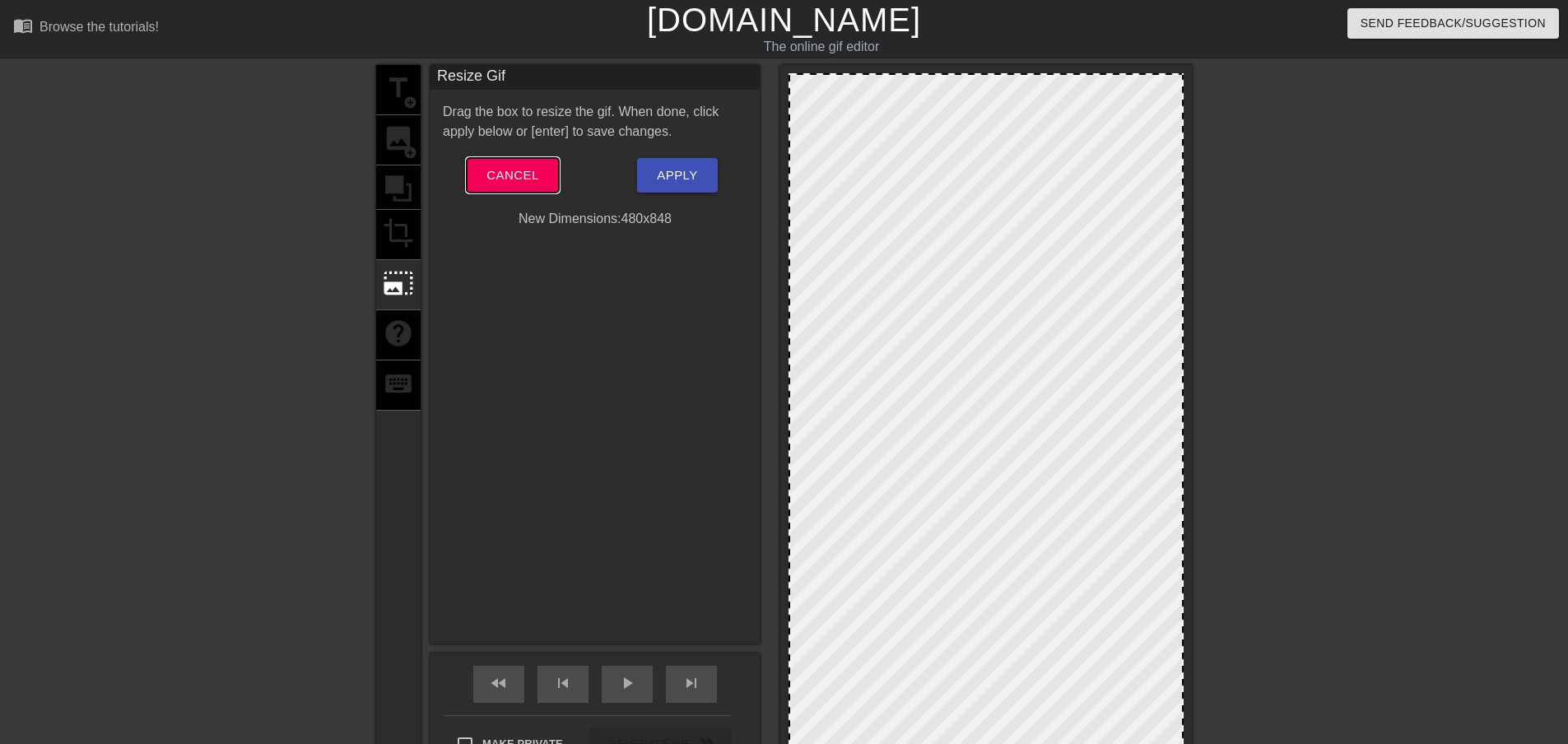
click at [500, 166] on button "Cancel" at bounding box center [512, 175] width 92 height 34
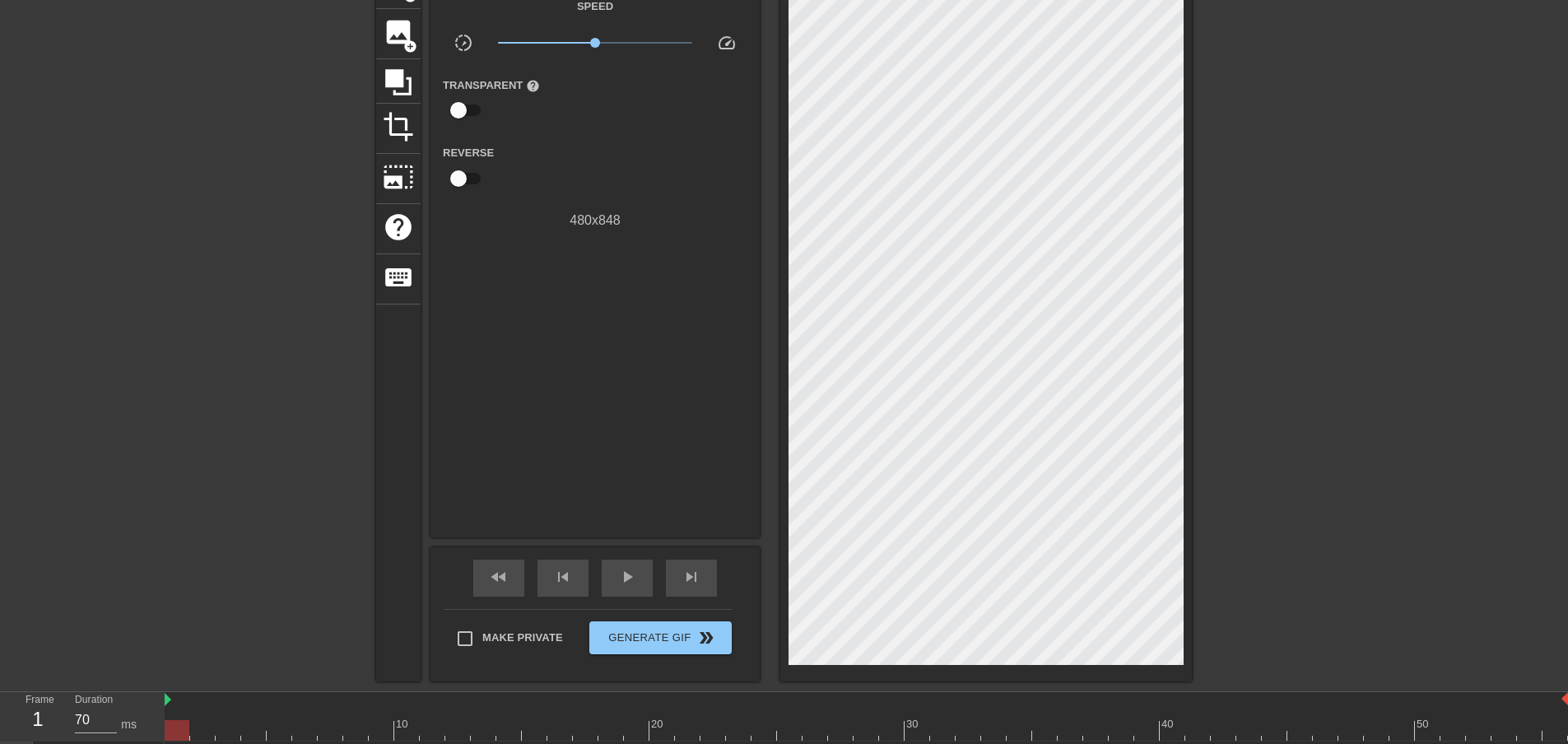
scroll to position [144, 0]
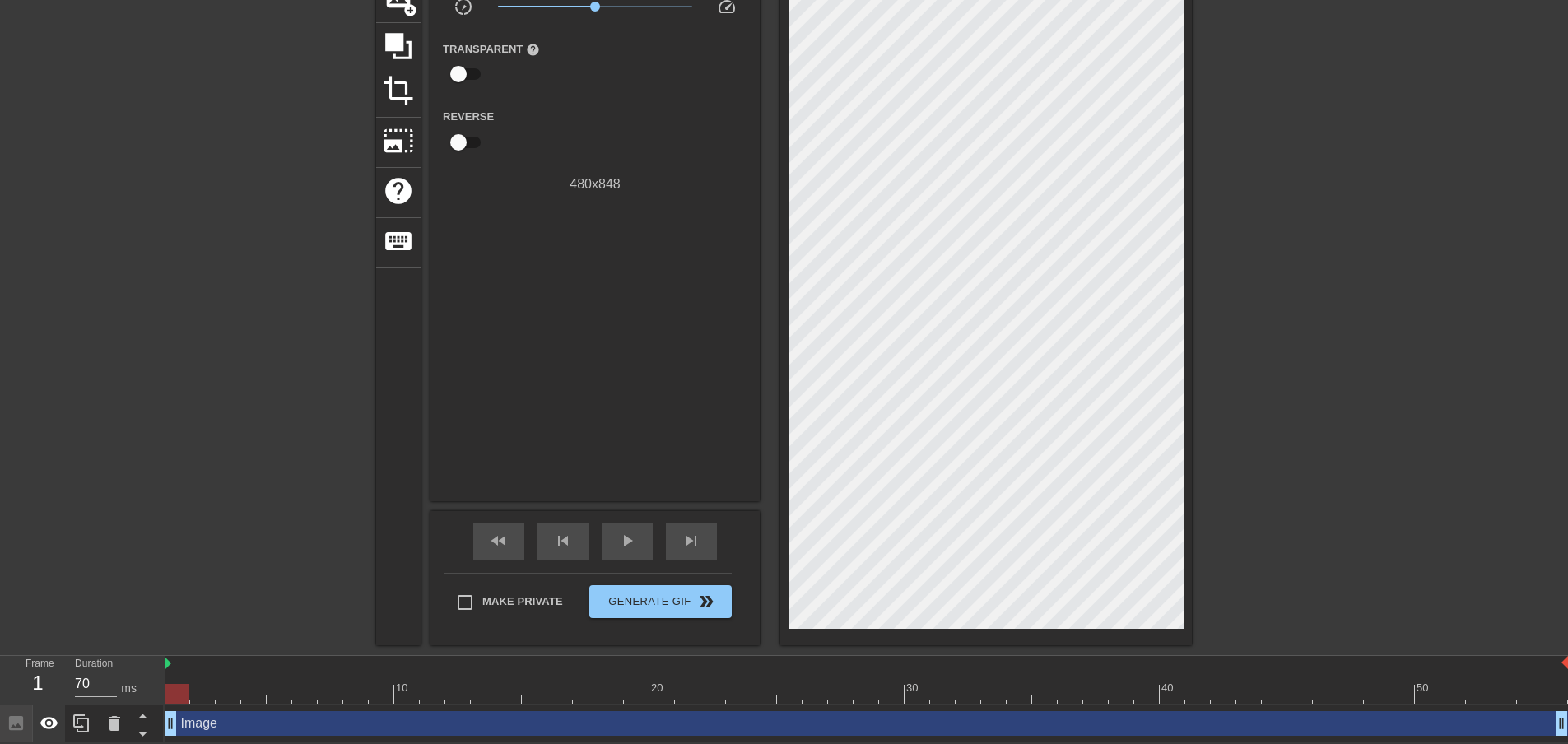
click at [46, 722] on icon at bounding box center [49, 723] width 19 height 19
click at [630, 531] on span "play_arrow" at bounding box center [627, 540] width 19 height 19
click at [632, 542] on span "pause" at bounding box center [627, 540] width 19 height 19
drag, startPoint x: 333, startPoint y: 688, endPoint x: 97, endPoint y: 704, distance: 236.5
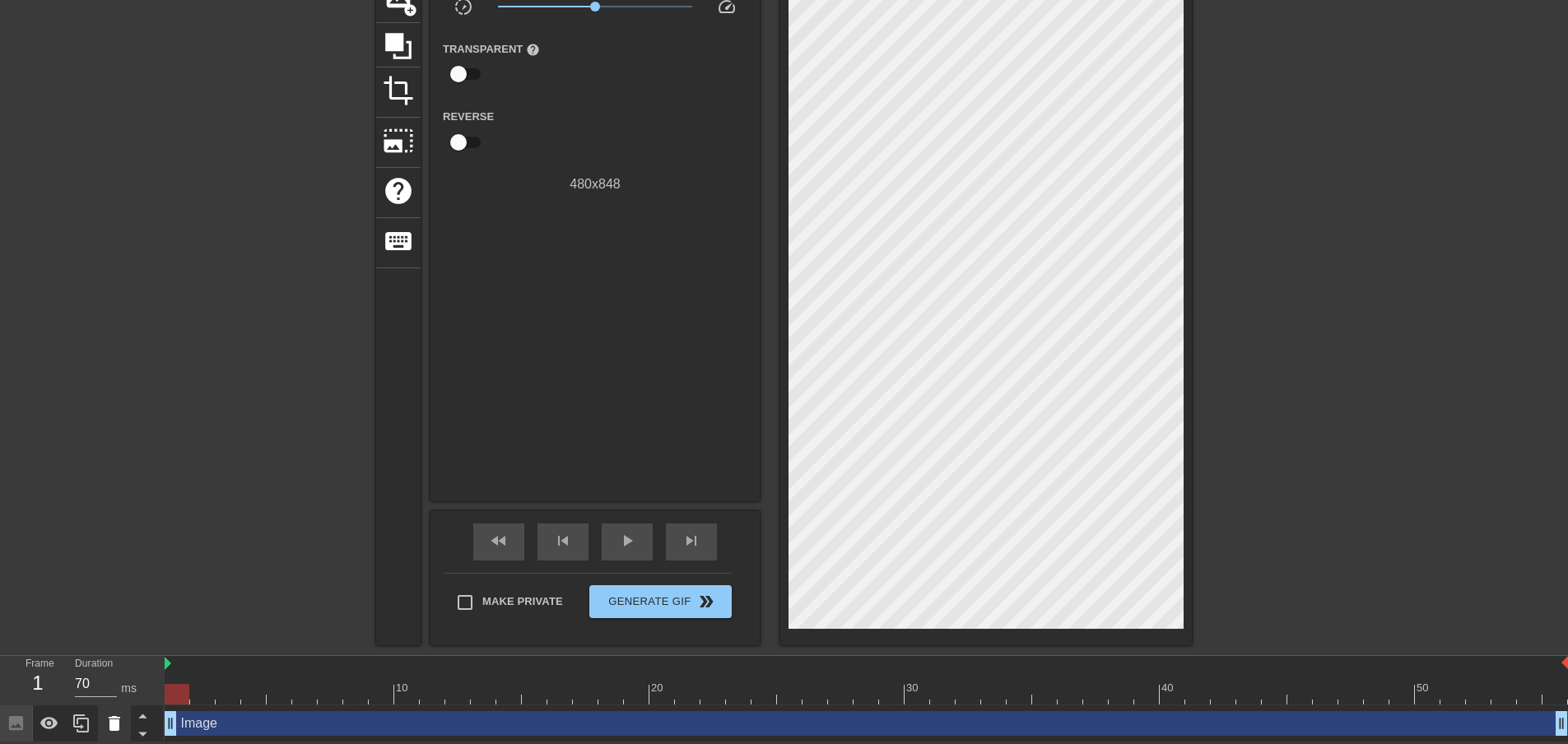
click at [99, 701] on div "Frame 1 Duration 70 ms 10 20 30 40 50 Image drag_handle drag_handle" at bounding box center [784, 698] width 1568 height 86
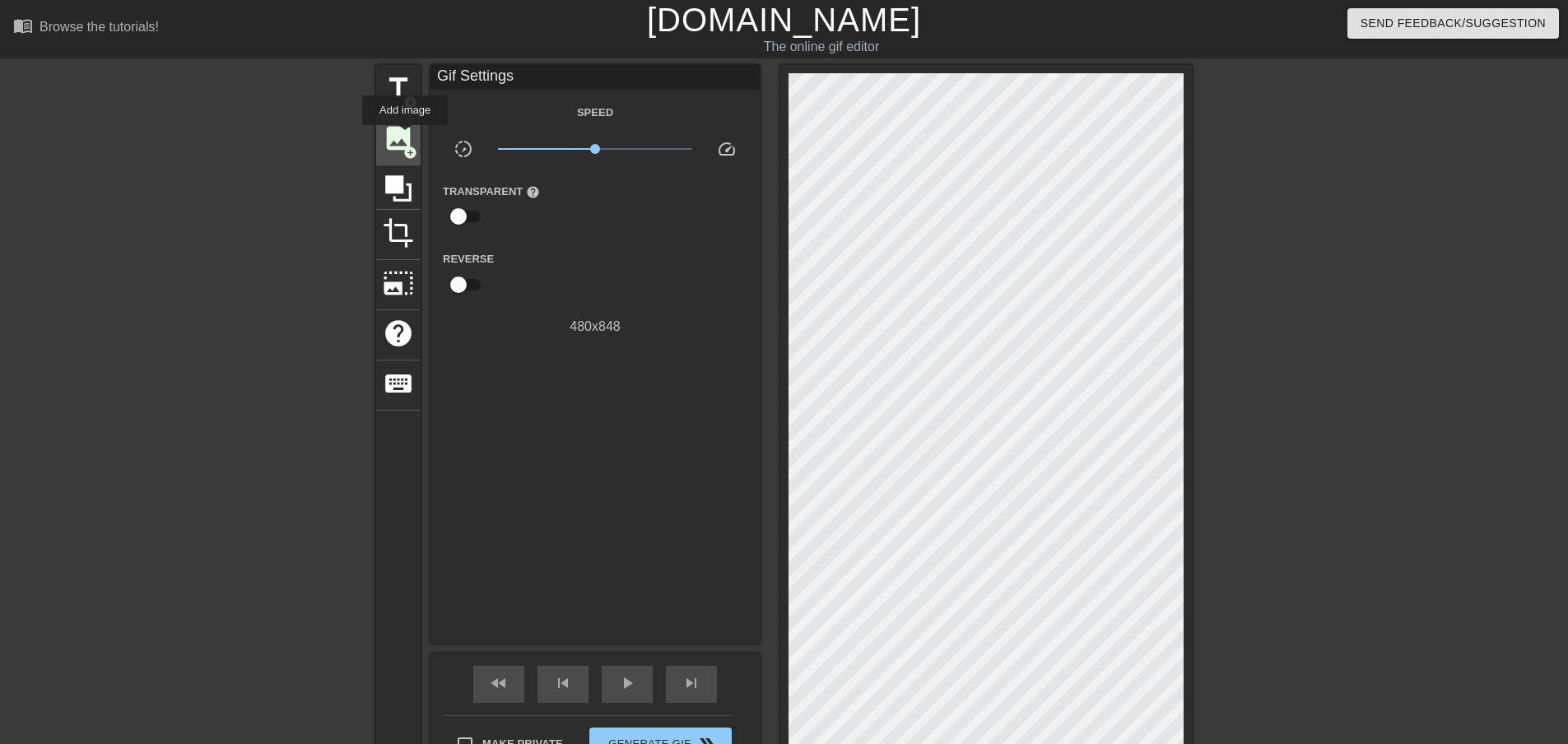
click at [405, 137] on span "image" at bounding box center [398, 139] width 31 height 31
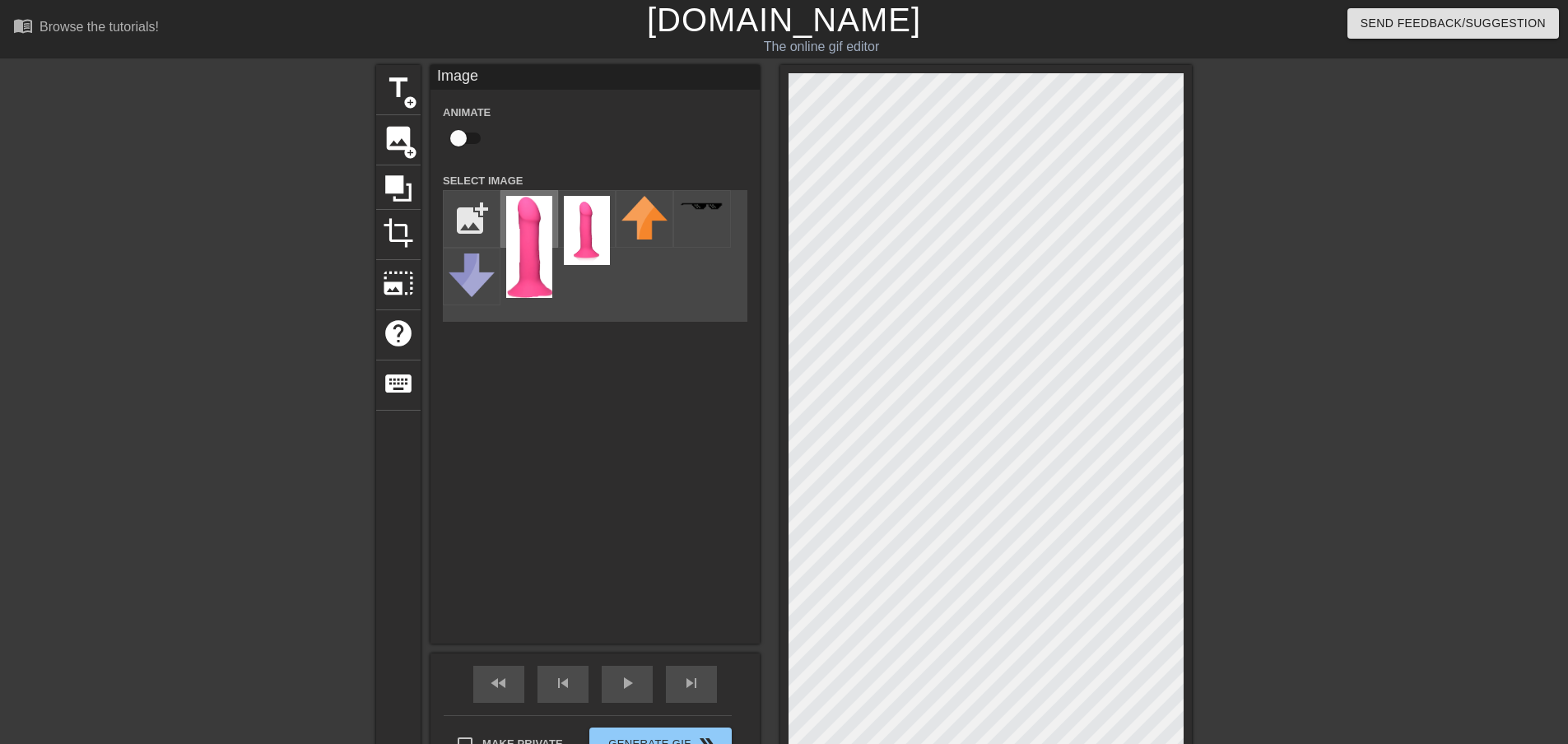
click at [535, 241] on img at bounding box center [529, 247] width 46 height 102
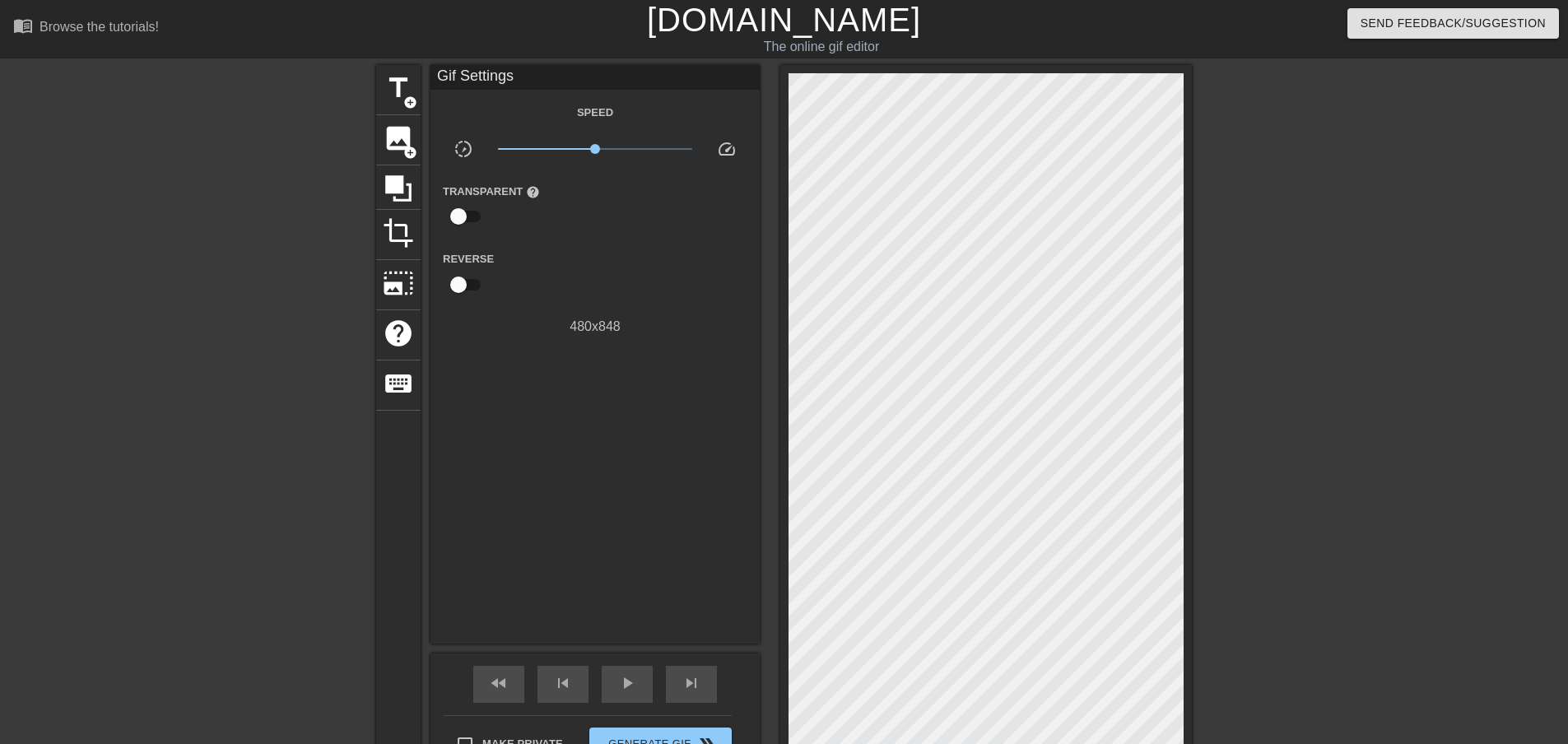
scroll to position [181, 0]
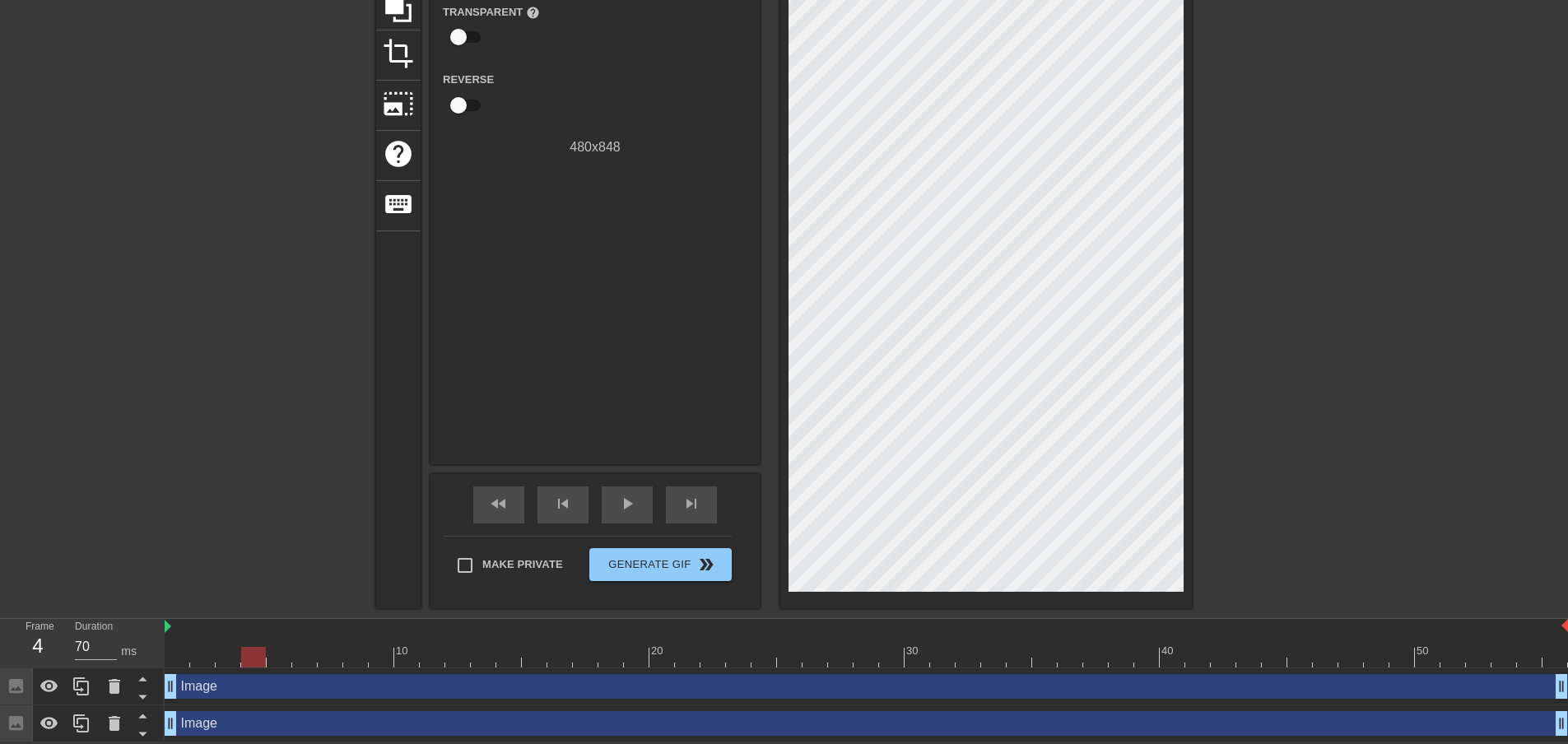
drag, startPoint x: 178, startPoint y: 655, endPoint x: 244, endPoint y: 655, distance: 66.0
click at [244, 655] on div at bounding box center [253, 657] width 25 height 20
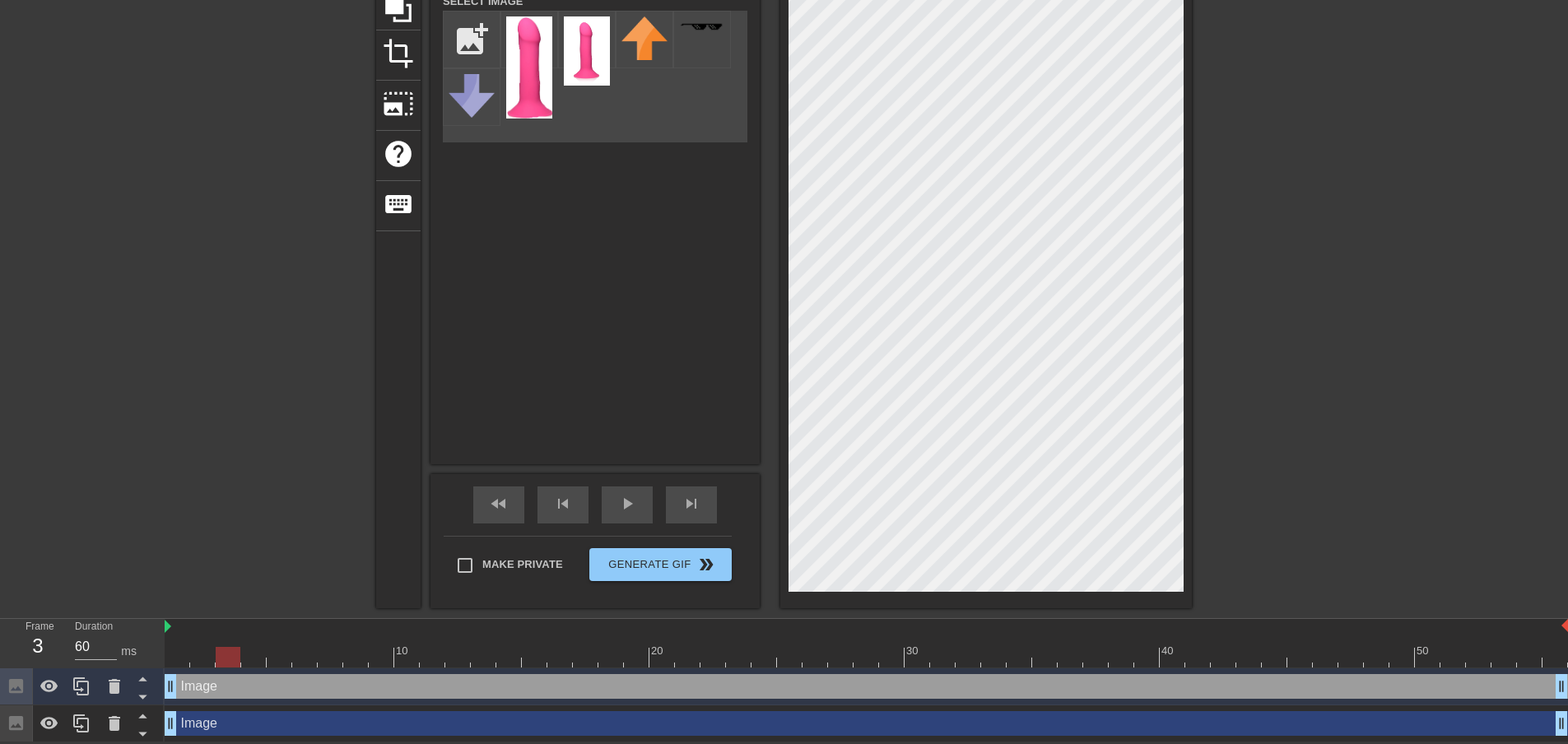
type input "70"
drag, startPoint x: 238, startPoint y: 653, endPoint x: 93, endPoint y: 662, distance: 145.3
click at [86, 663] on div "Frame 1 Duration 70 ms 10 20 30 40 50 Image drag_handle drag_handle Image drag_…" at bounding box center [784, 680] width 1568 height 124
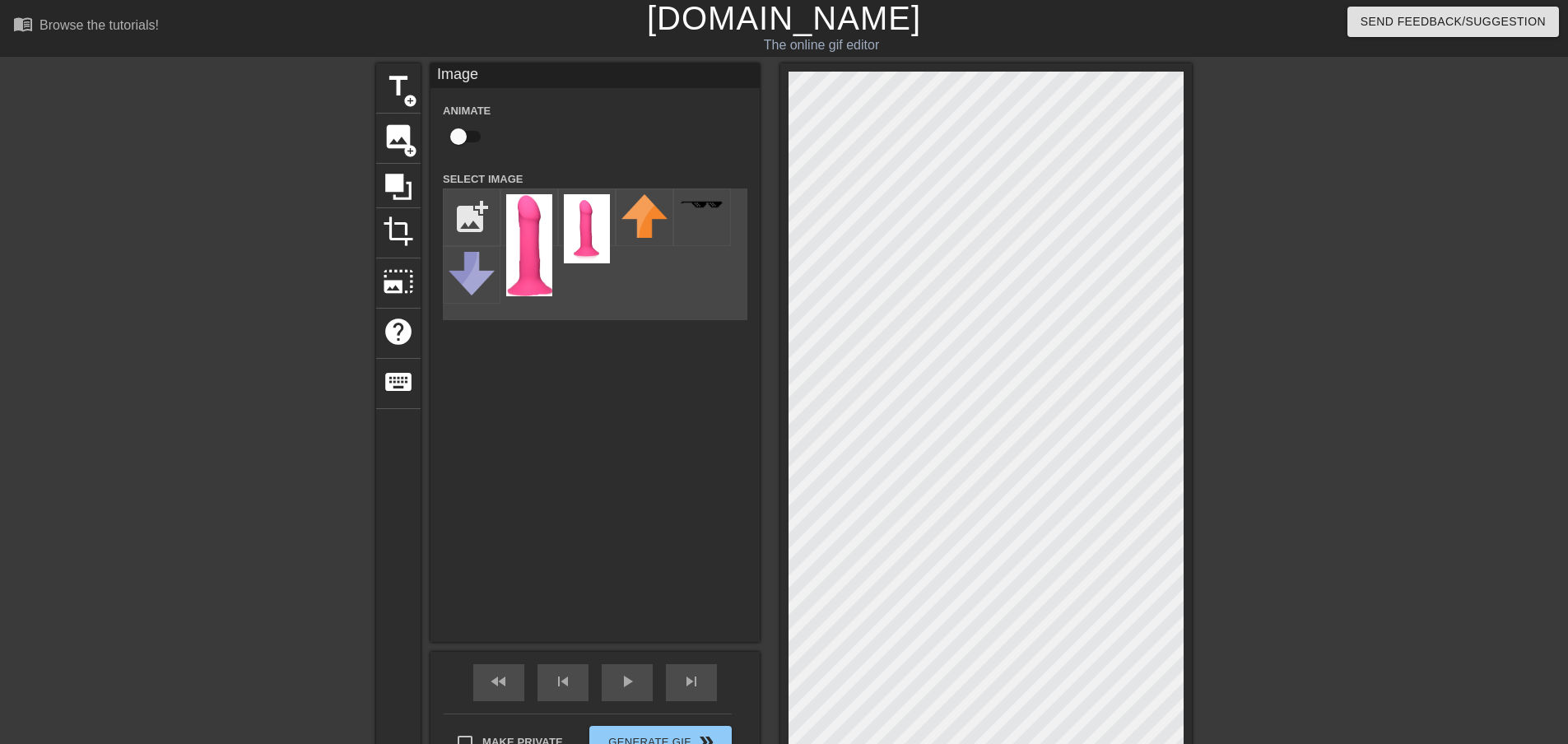
scroll to position [0, 0]
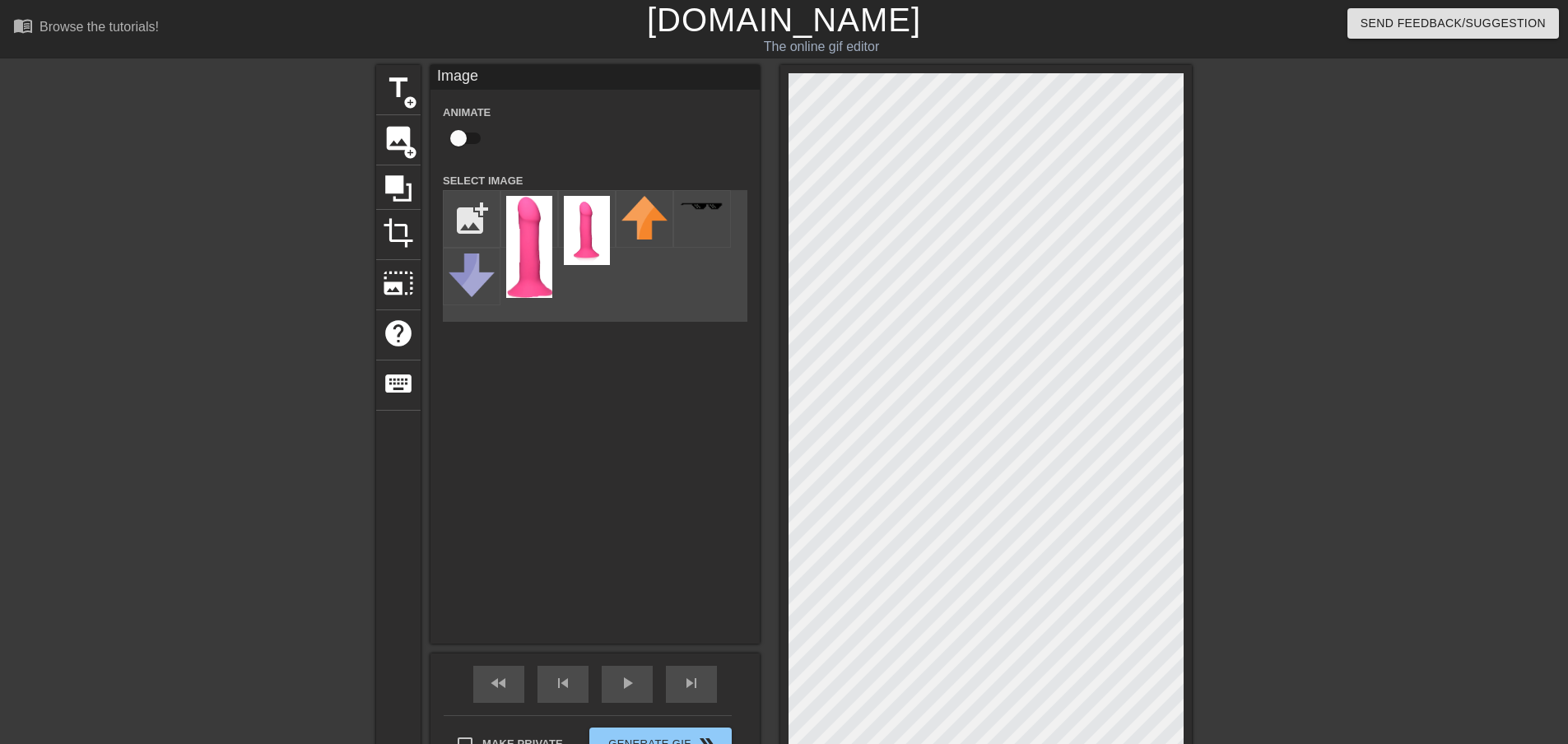
click at [461, 138] on input "checkbox" at bounding box center [458, 139] width 93 height 31
checkbox input "true"
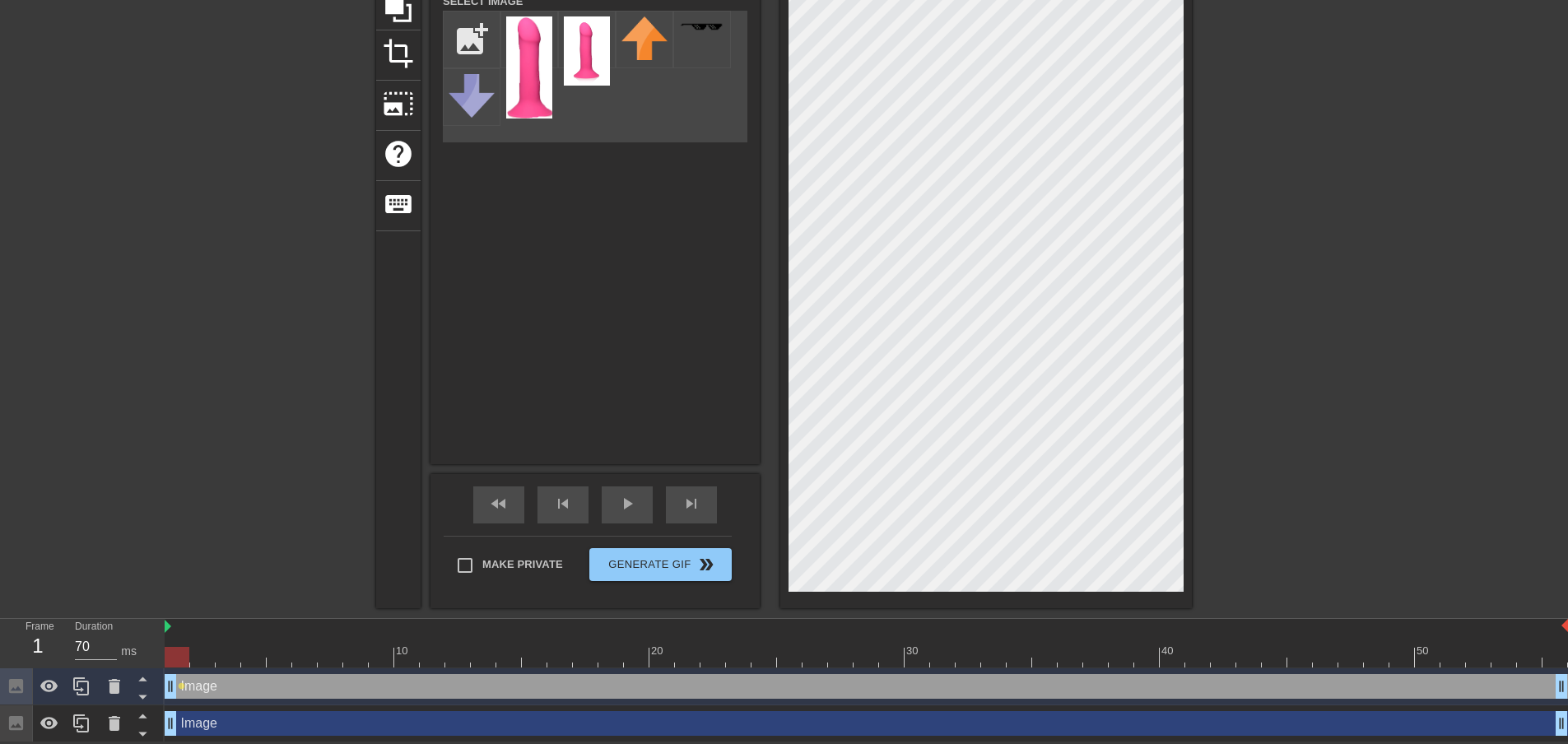
scroll to position [181, 0]
drag, startPoint x: 183, startPoint y: 653, endPoint x: 206, endPoint y: 652, distance: 23.0
click at [206, 652] on div at bounding box center [202, 657] width 25 height 20
drag, startPoint x: 203, startPoint y: 659, endPoint x: 272, endPoint y: 658, distance: 69.0
click at [272, 658] on div at bounding box center [278, 657] width 25 height 20
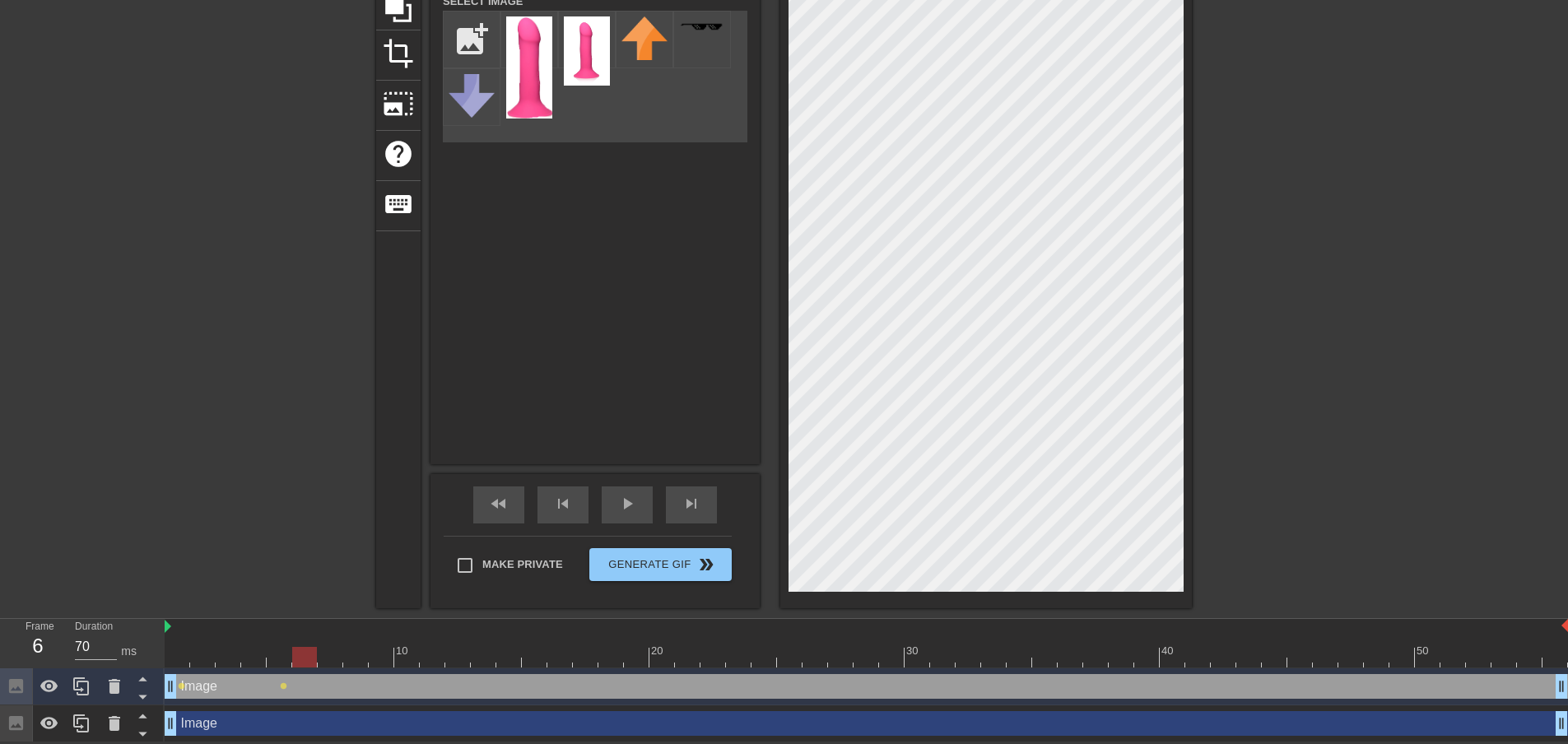
drag, startPoint x: 285, startPoint y: 659, endPoint x: 312, endPoint y: 668, distance: 28.5
click at [312, 668] on div "10 20 30 40 50 Image drag_handle drag_handle lens lens Image drag_handle drag_h…" at bounding box center [866, 680] width 1403 height 124
drag, startPoint x: 307, startPoint y: 655, endPoint x: 336, endPoint y: 655, distance: 29.0
click at [336, 655] on div at bounding box center [330, 657] width 25 height 20
drag, startPoint x: 340, startPoint y: 653, endPoint x: 362, endPoint y: 655, distance: 22.1
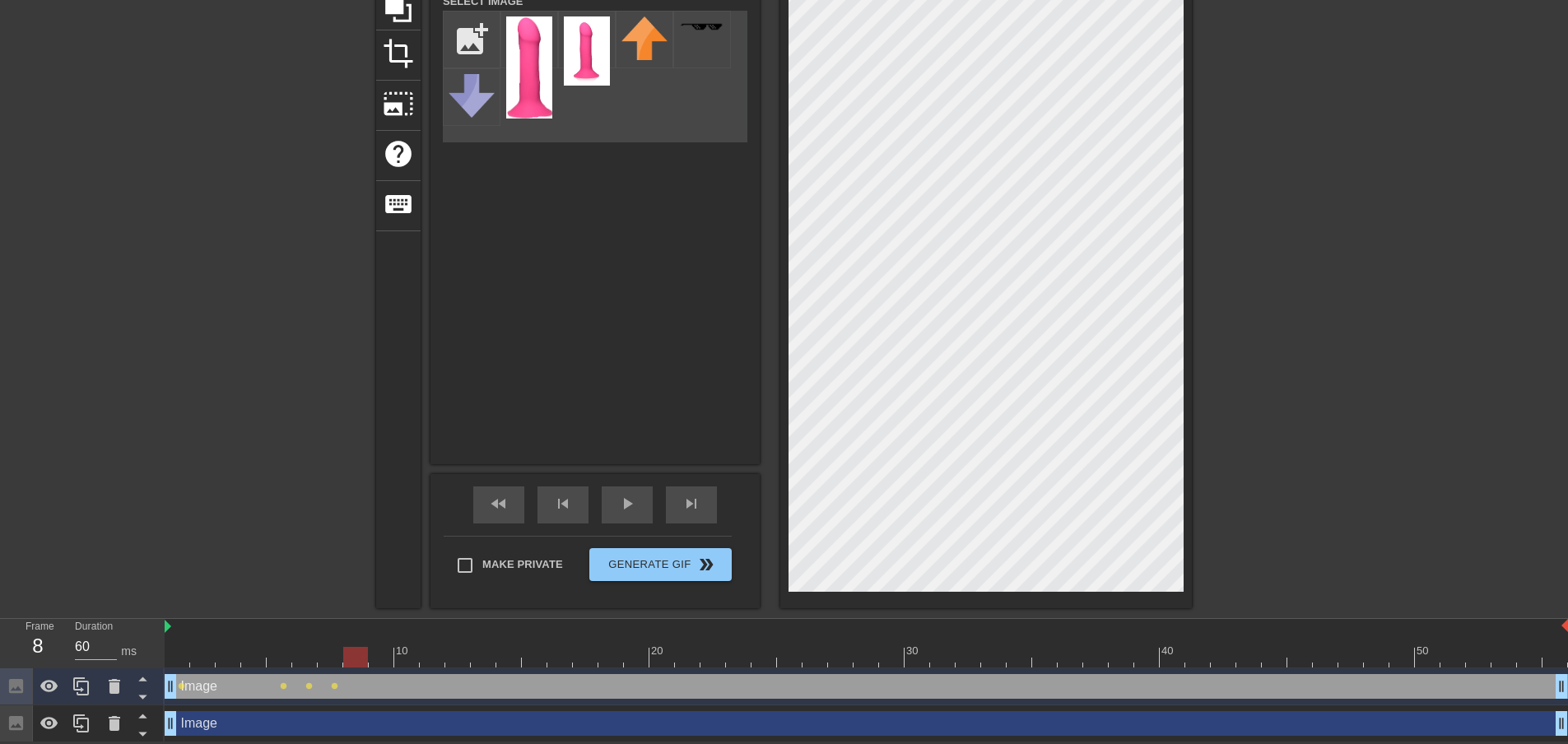
click at [362, 655] on div at bounding box center [355, 657] width 25 height 20
drag, startPoint x: 363, startPoint y: 652, endPoint x: 426, endPoint y: 637, distance: 64.8
click at [414, 653] on div at bounding box center [406, 657] width 25 height 20
drag, startPoint x: 409, startPoint y: 656, endPoint x: 692, endPoint y: 661, distance: 283.0
click at [692, 661] on div at bounding box center [687, 657] width 25 height 20
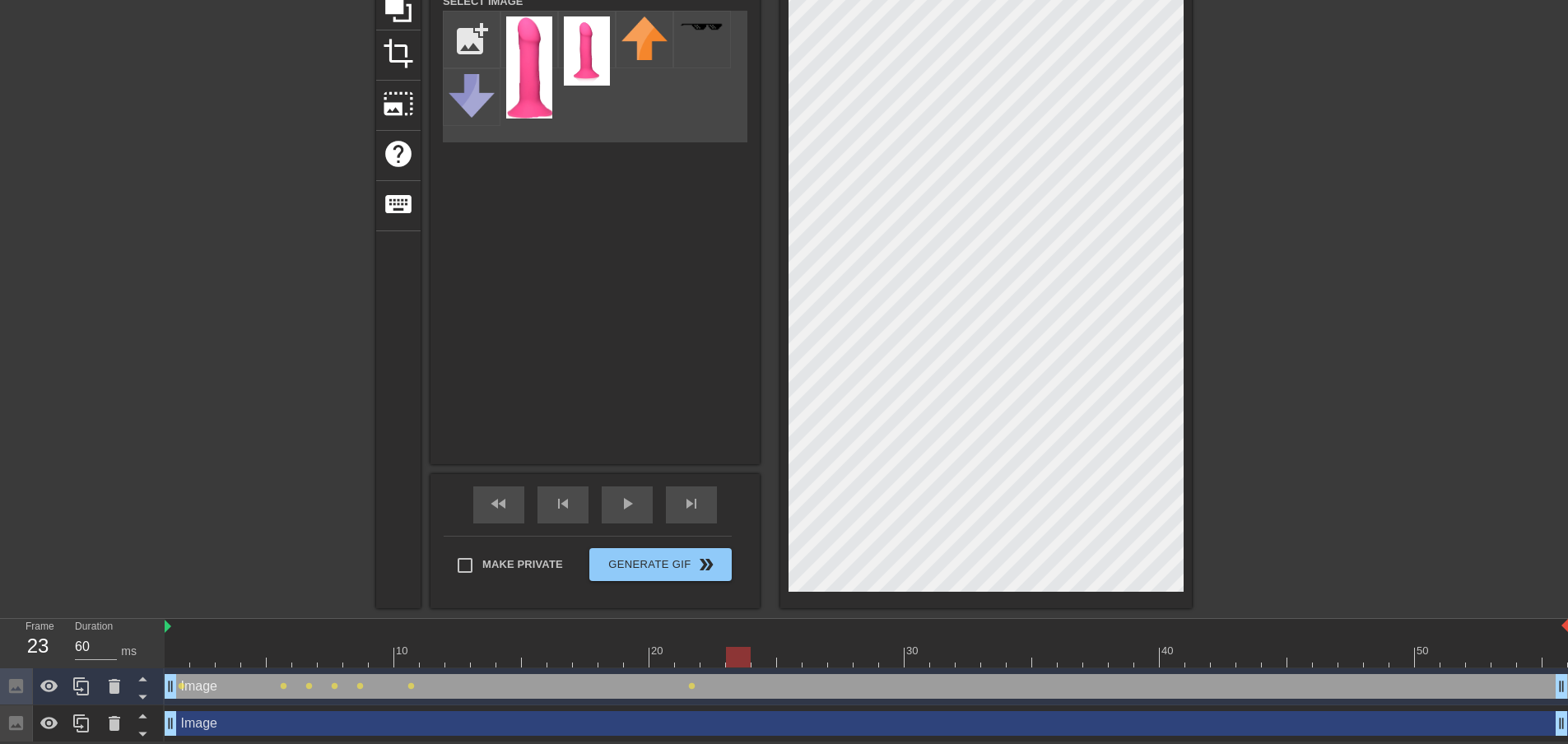
drag, startPoint x: 692, startPoint y: 655, endPoint x: 745, endPoint y: 663, distance: 53.6
click at [745, 663] on div at bounding box center [738, 657] width 25 height 20
drag, startPoint x: 736, startPoint y: 655, endPoint x: 790, endPoint y: 653, distance: 54.0
click at [790, 653] on div at bounding box center [789, 657] width 25 height 20
drag, startPoint x: 790, startPoint y: 657, endPoint x: 882, endPoint y: 655, distance: 92.0
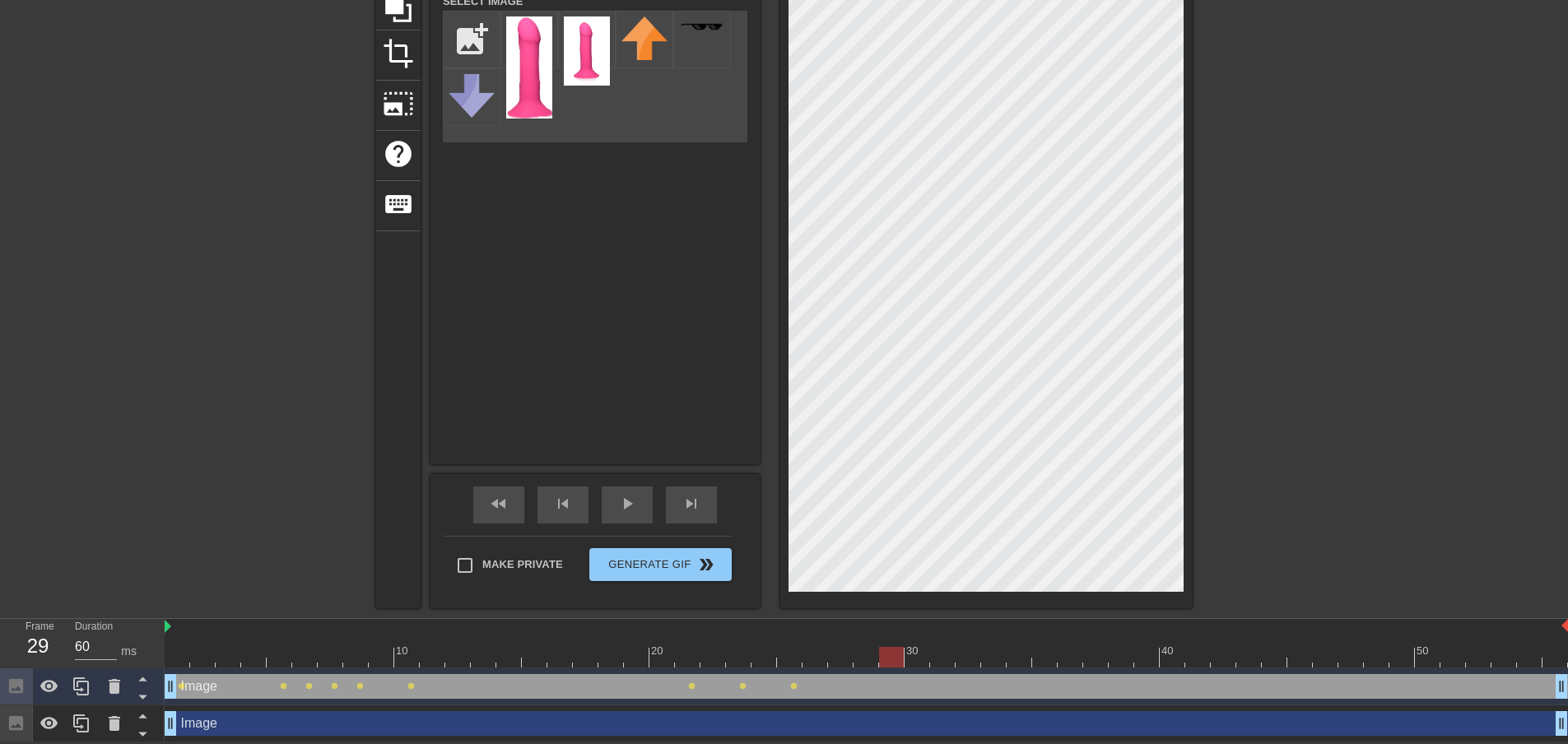
click at [882, 655] on div at bounding box center [891, 657] width 25 height 20
drag, startPoint x: 892, startPoint y: 650, endPoint x: 1186, endPoint y: 673, distance: 294.9
click at [1186, 673] on div "10 20 30 40 50 Image drag_handle drag_handle lens lens lens lens lens lens lens…" at bounding box center [866, 680] width 1403 height 124
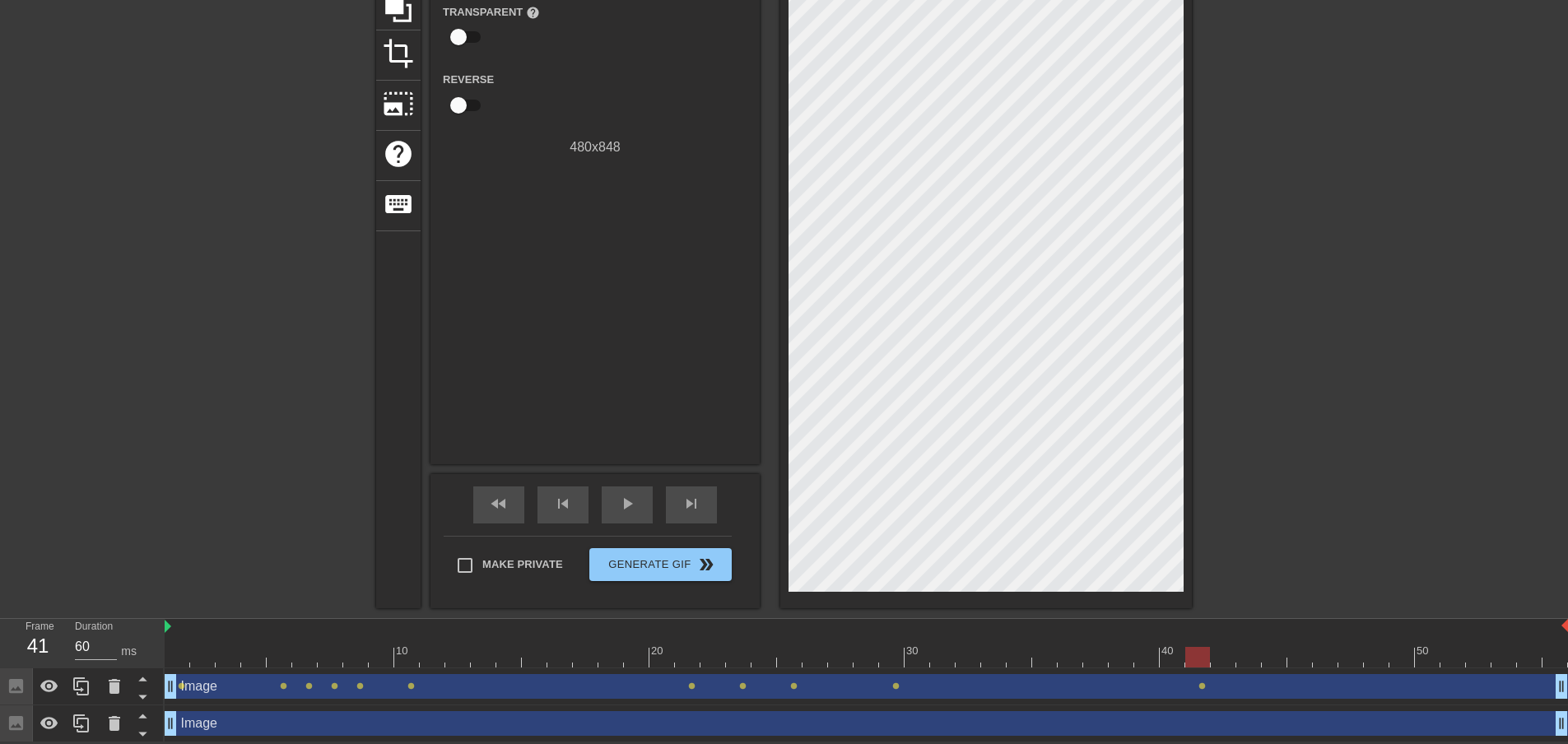
scroll to position [181, 12]
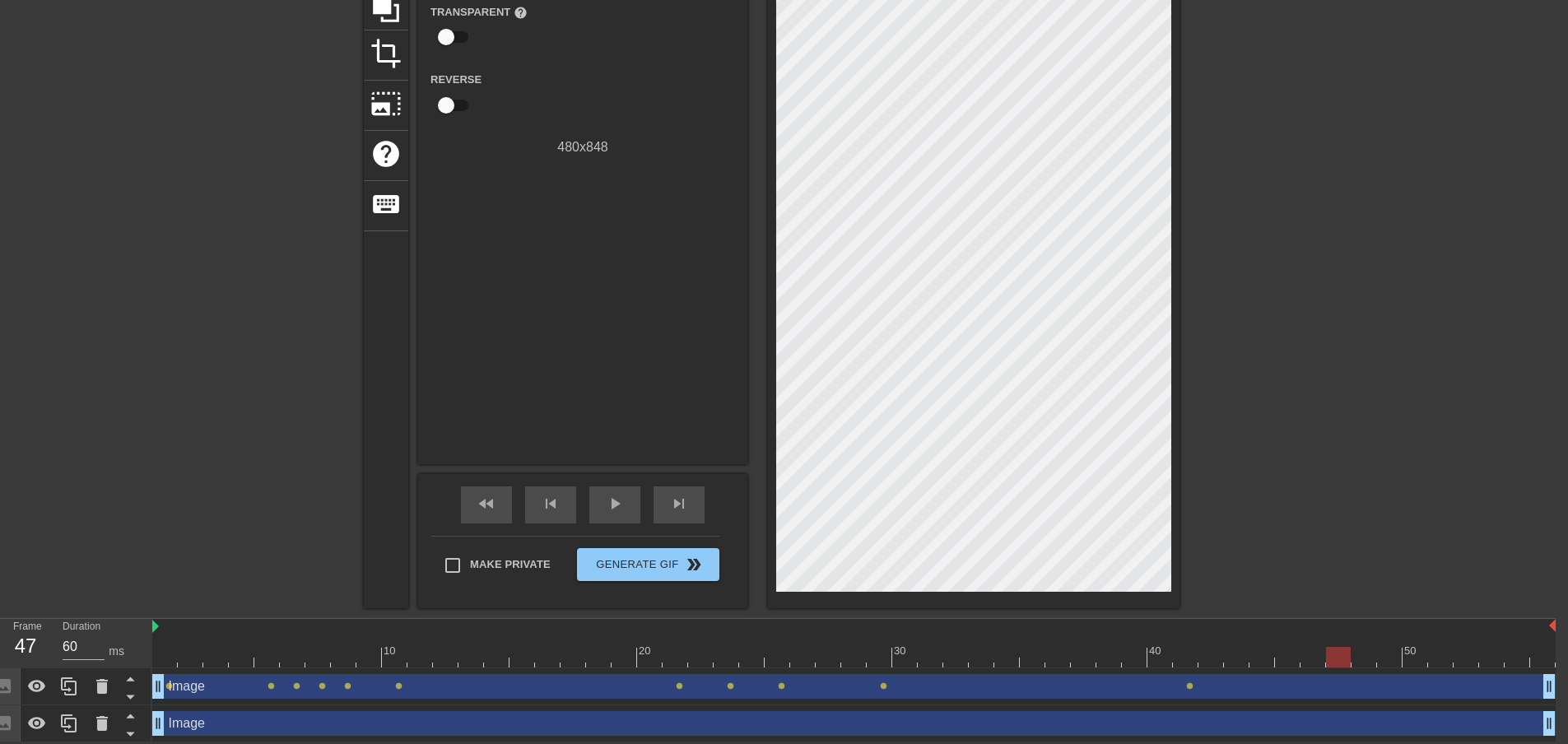
drag, startPoint x: 1185, startPoint y: 651, endPoint x: 1329, endPoint y: 659, distance: 144.2
click at [1329, 659] on div at bounding box center [1338, 657] width 25 height 20
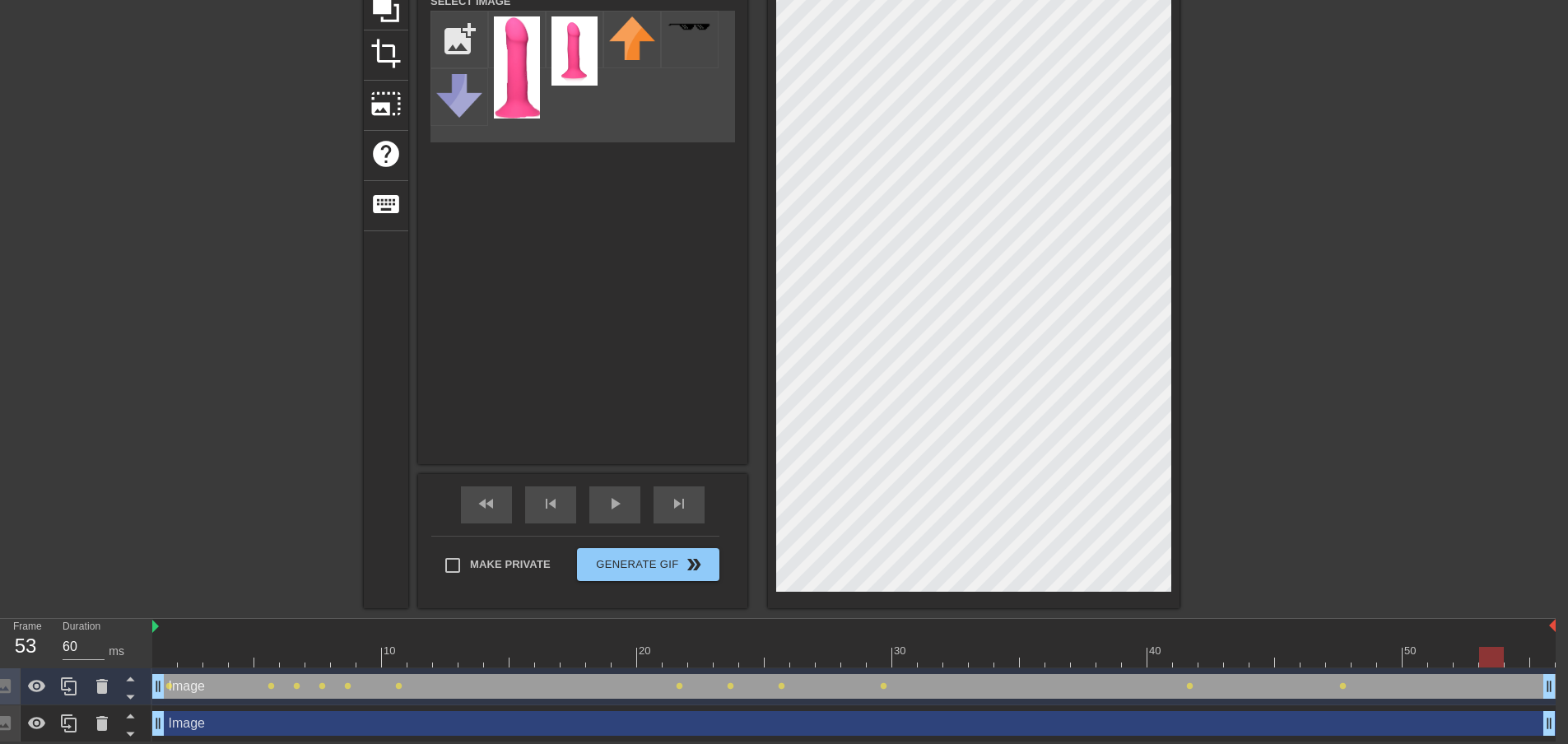
drag, startPoint x: 1339, startPoint y: 652, endPoint x: 1494, endPoint y: 652, distance: 155.0
click at [1494, 652] on div at bounding box center [1490, 657] width 25 height 20
type input "70"
drag, startPoint x: 1494, startPoint y: 657, endPoint x: 1576, endPoint y: 654, distance: 82.1
click at [1555, 654] on html "menu_book Browse the tutorials! [DOMAIN_NAME] The online gif editor Send Feedba…" at bounding box center [772, 281] width 1568 height 921
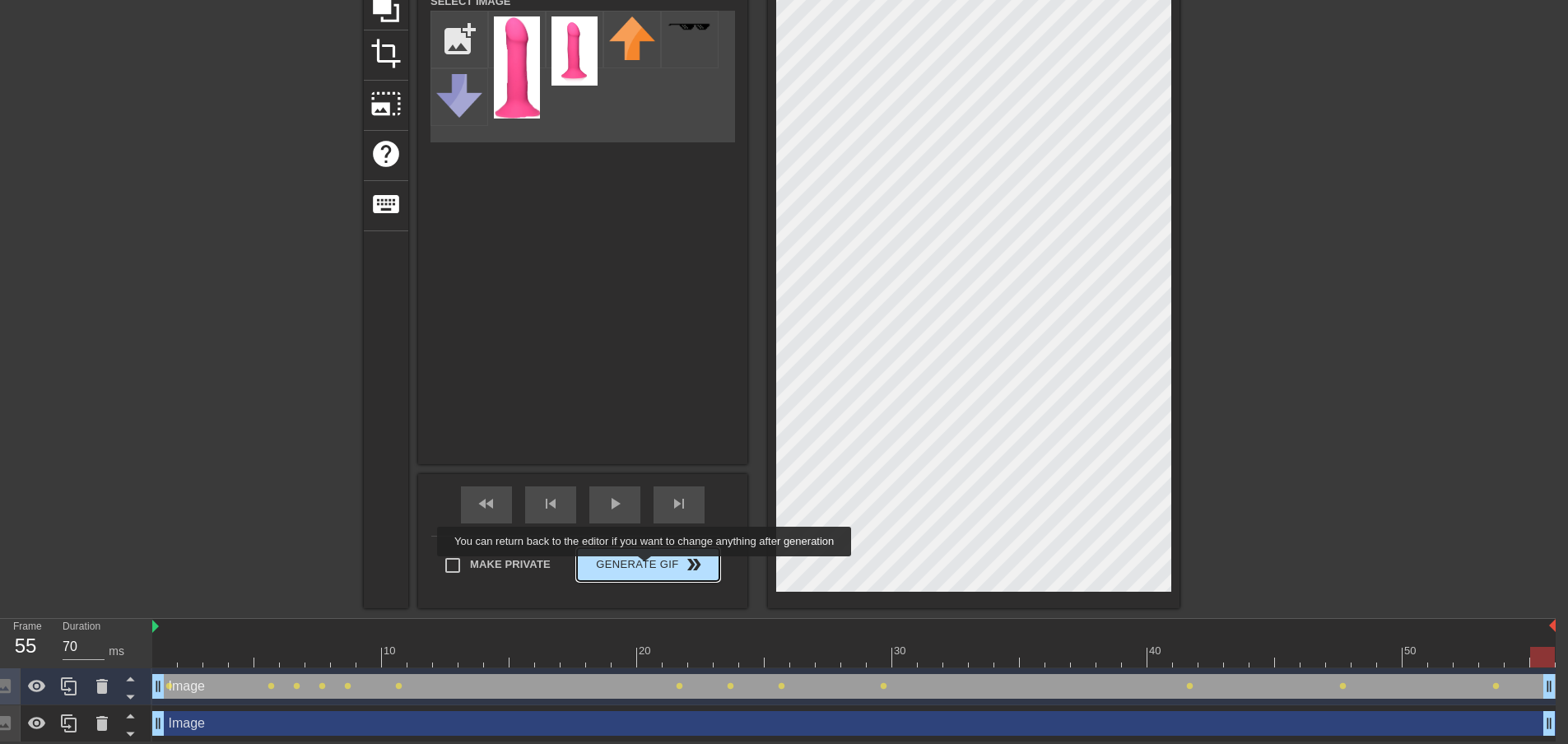
click at [646, 567] on span "Generate Gif double_arrow" at bounding box center [648, 564] width 129 height 19
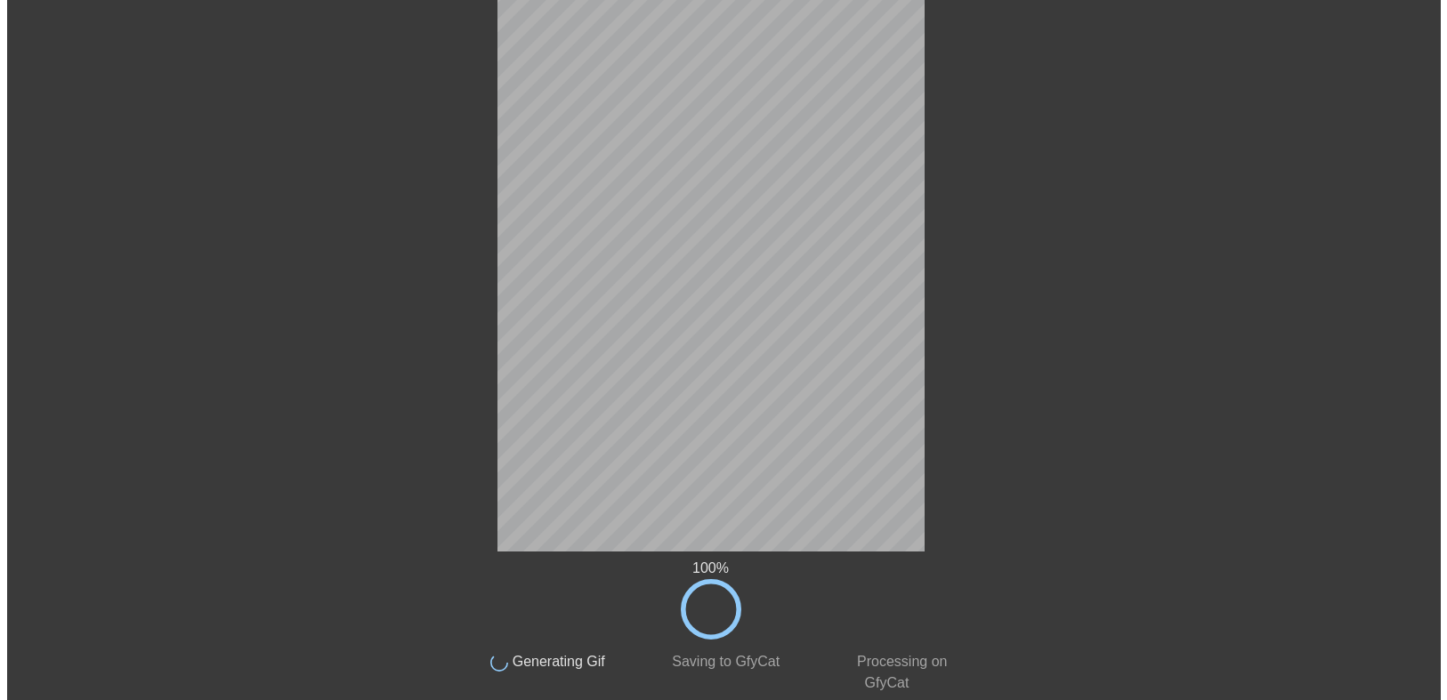
scroll to position [0, 13]
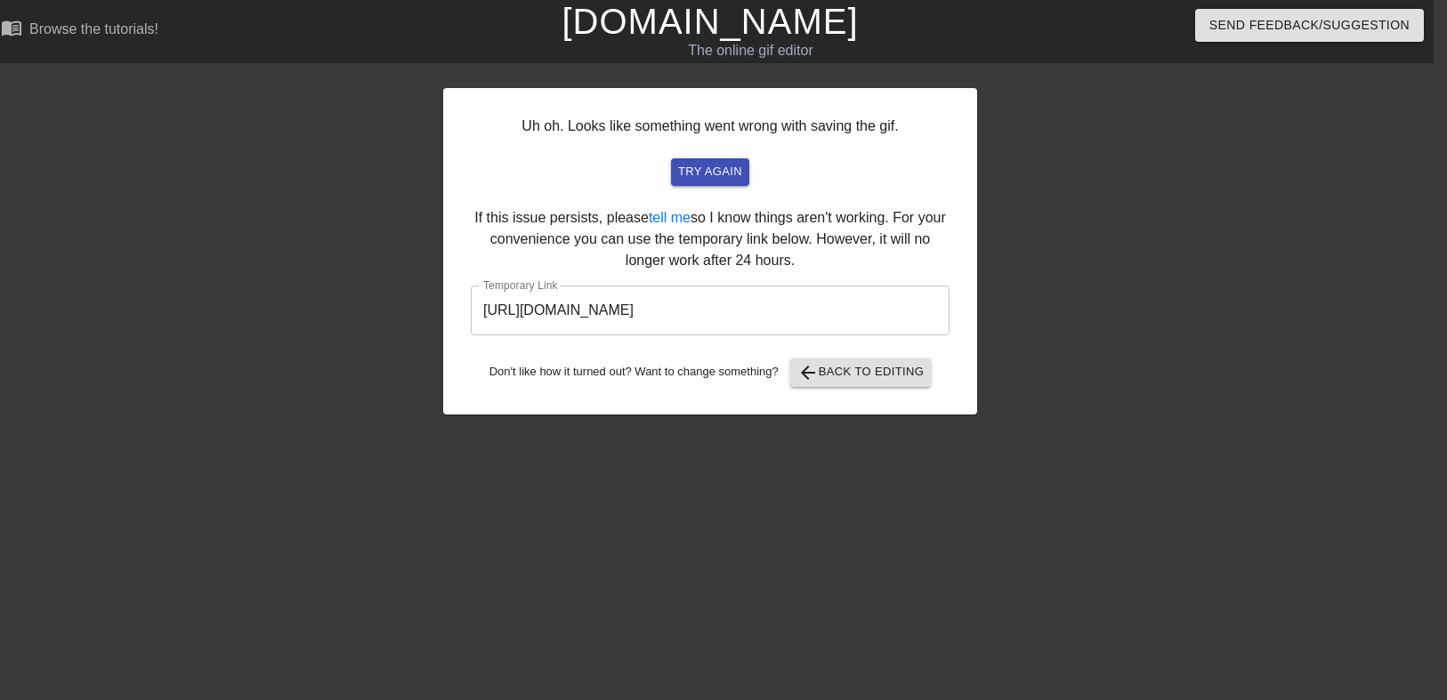
click at [806, 218] on div "Uh oh. Looks like something went wrong with saving the gif. try again If this i…" at bounding box center [710, 251] width 534 height 327
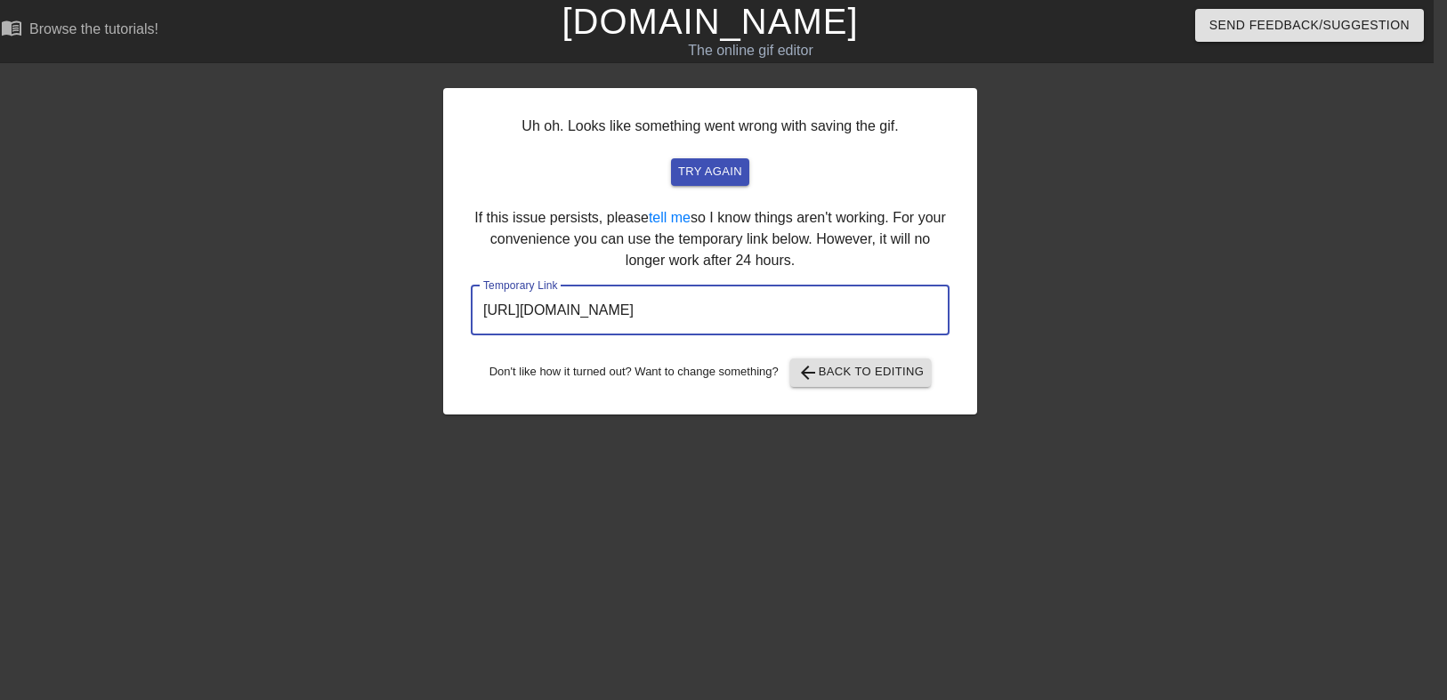
drag, startPoint x: 866, startPoint y: 308, endPoint x: 325, endPoint y: 312, distance: 541.2
click at [325, 312] on div "Uh oh. Looks like something went wrong with saving the gif. try again If this i…" at bounding box center [710, 337] width 1447 height 534
